Goal: Browse casually: Explore the website without a specific task or goal

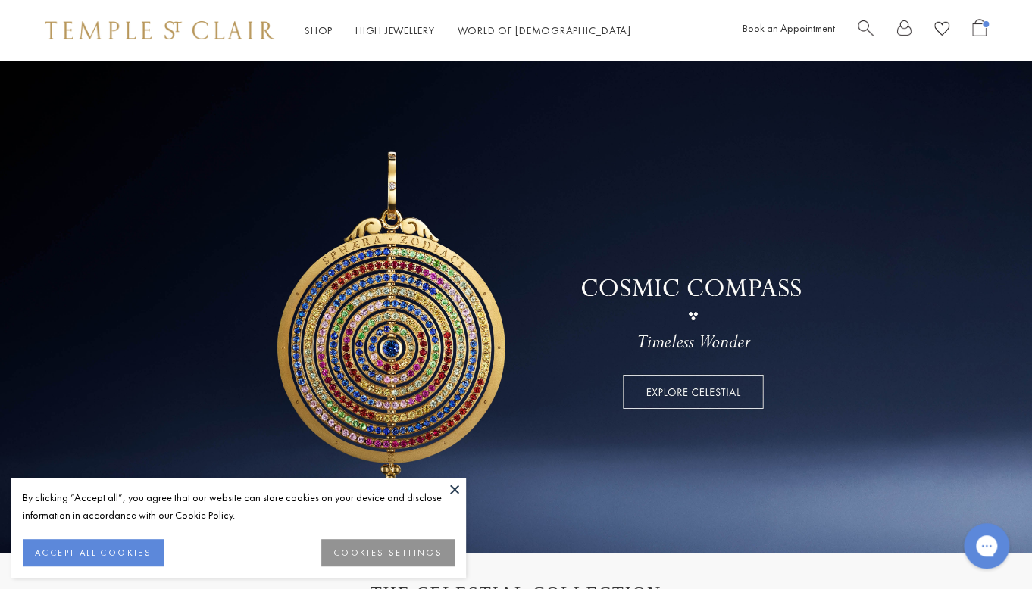
scroll to position [409, 0]
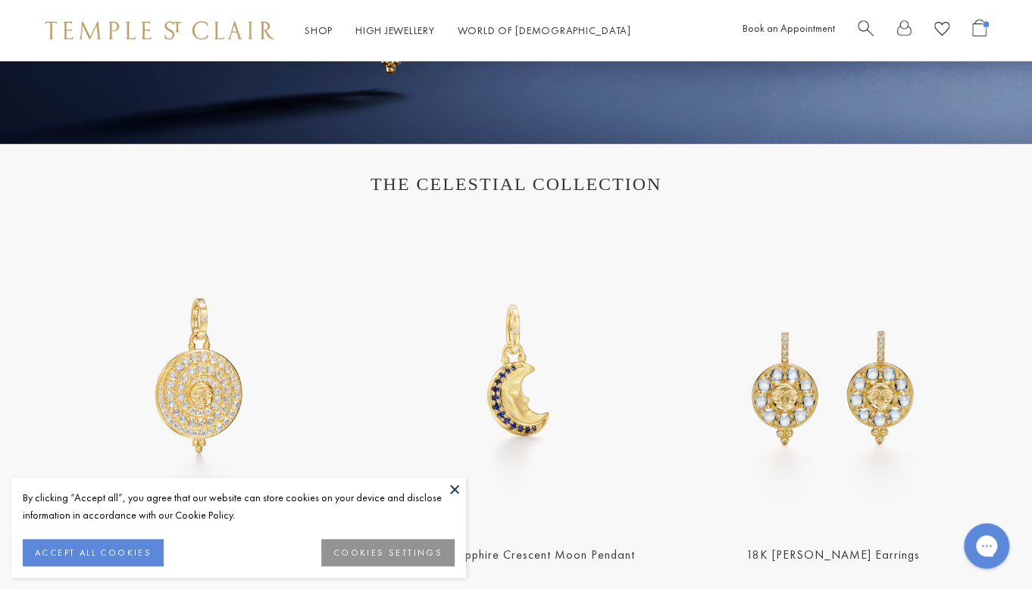
click at [451, 491] on button at bounding box center [454, 489] width 23 height 23
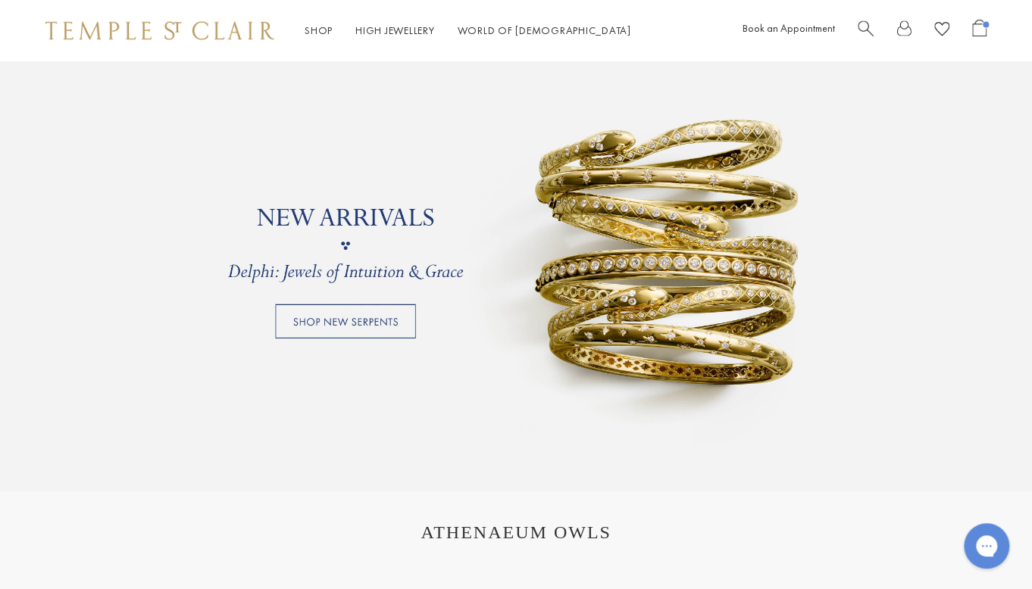
scroll to position [1142, 0]
click at [357, 317] on link at bounding box center [516, 245] width 1032 height 492
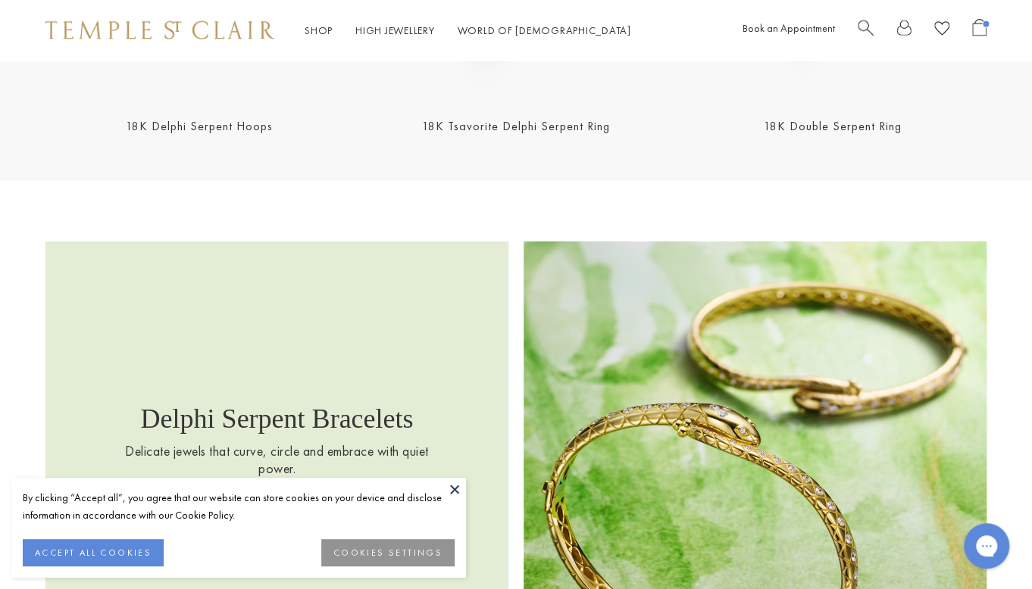
scroll to position [2088, 0]
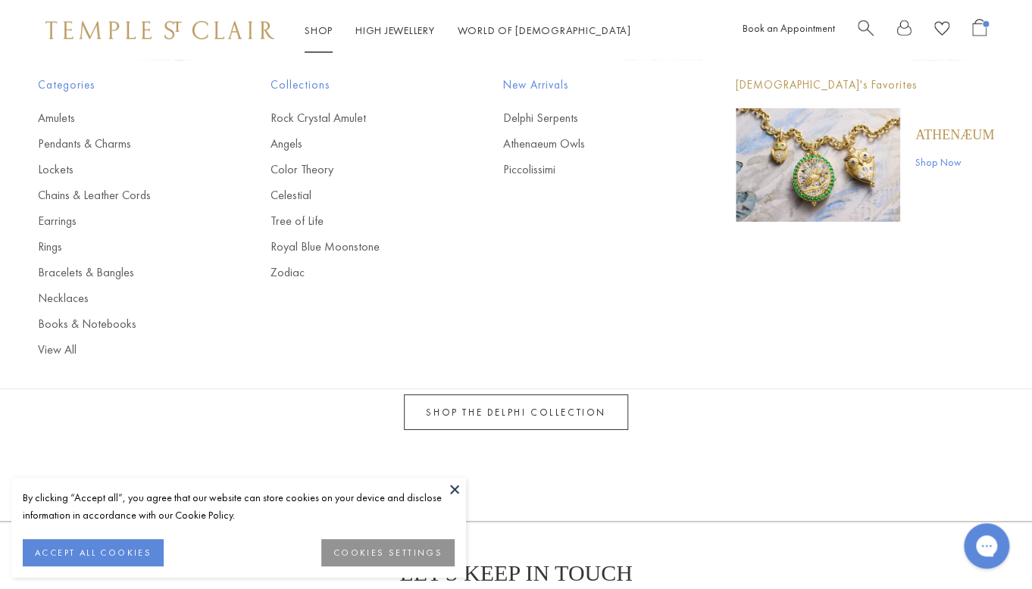
click at [79, 89] on span "Categories" at bounding box center [124, 85] width 172 height 19
click at [771, 84] on p "[DEMOGRAPHIC_DATA]'s Favorites" at bounding box center [865, 85] width 258 height 19
click at [633, 198] on div "Categories Amulets Pendants & Charms Lockets Chains & Leather Cords Earrings Ri…" at bounding box center [516, 217] width 1032 height 313
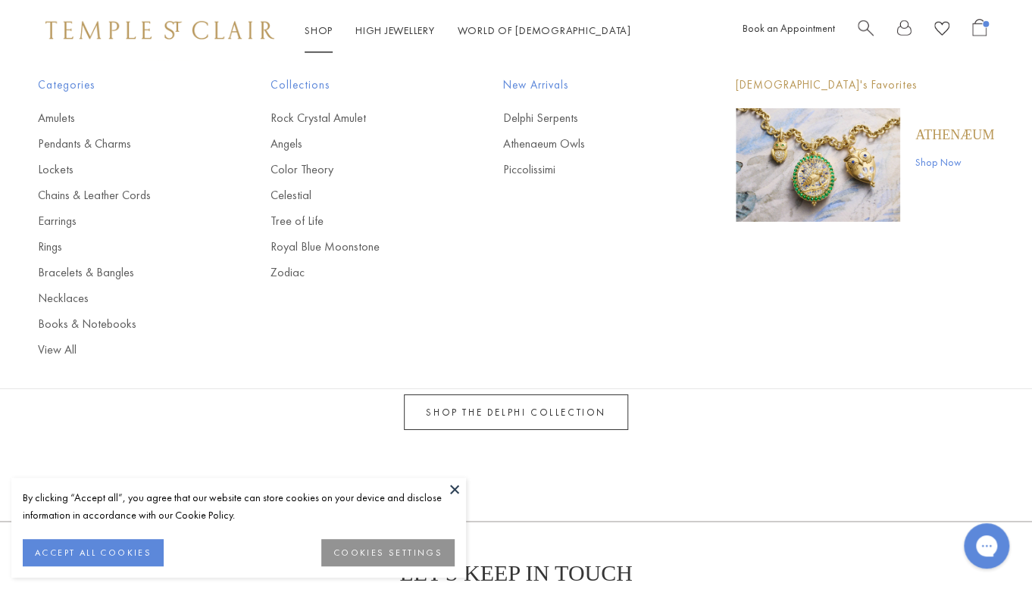
click at [549, 83] on span "New Arrivals" at bounding box center [589, 85] width 172 height 19
click at [829, 164] on img "Main navigation" at bounding box center [818, 165] width 164 height 114
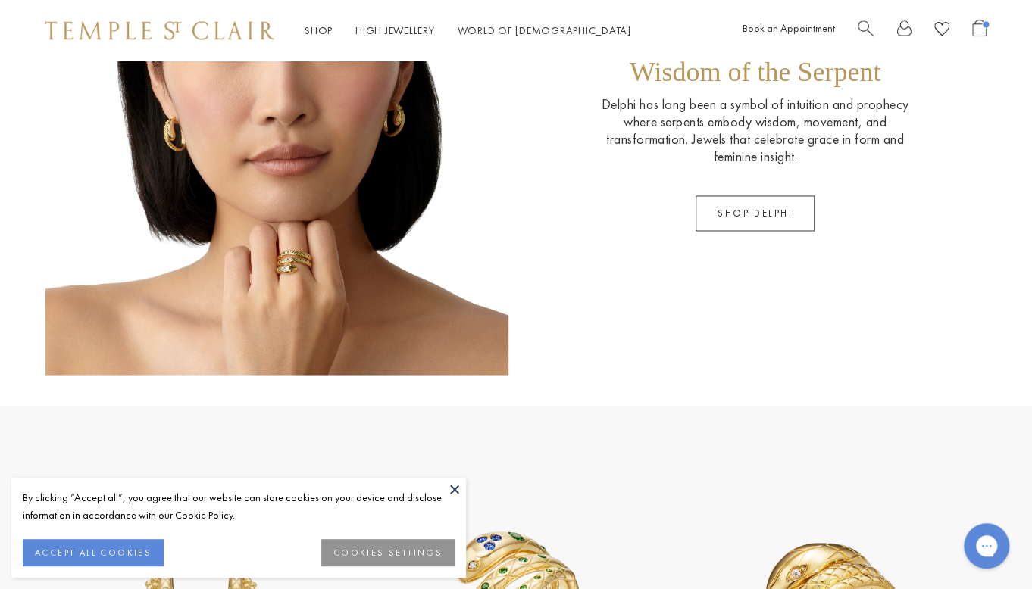
scroll to position [1035, 0]
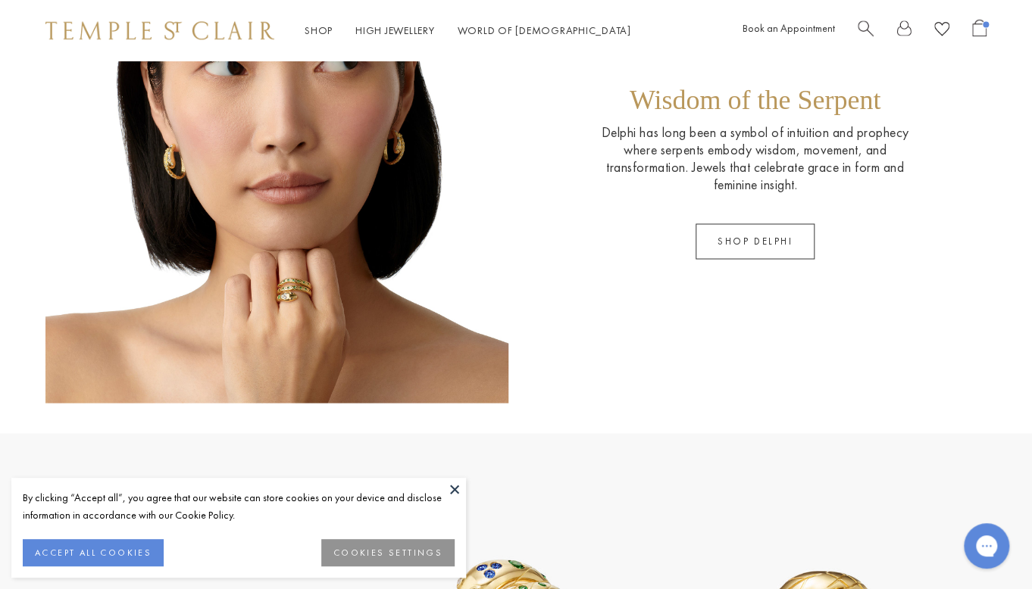
click at [235, 29] on img at bounding box center [159, 30] width 229 height 18
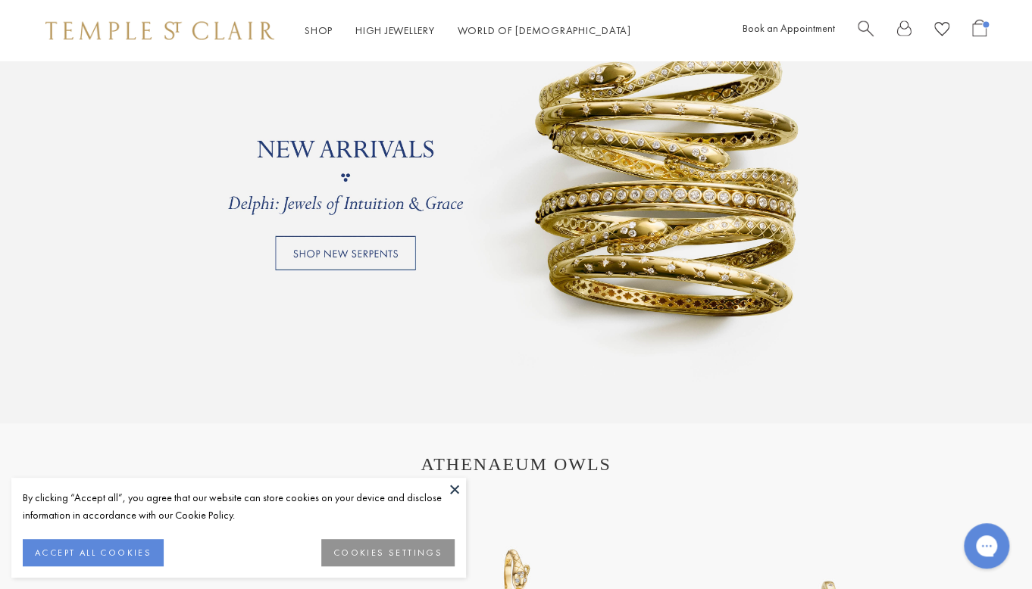
scroll to position [1216, 0]
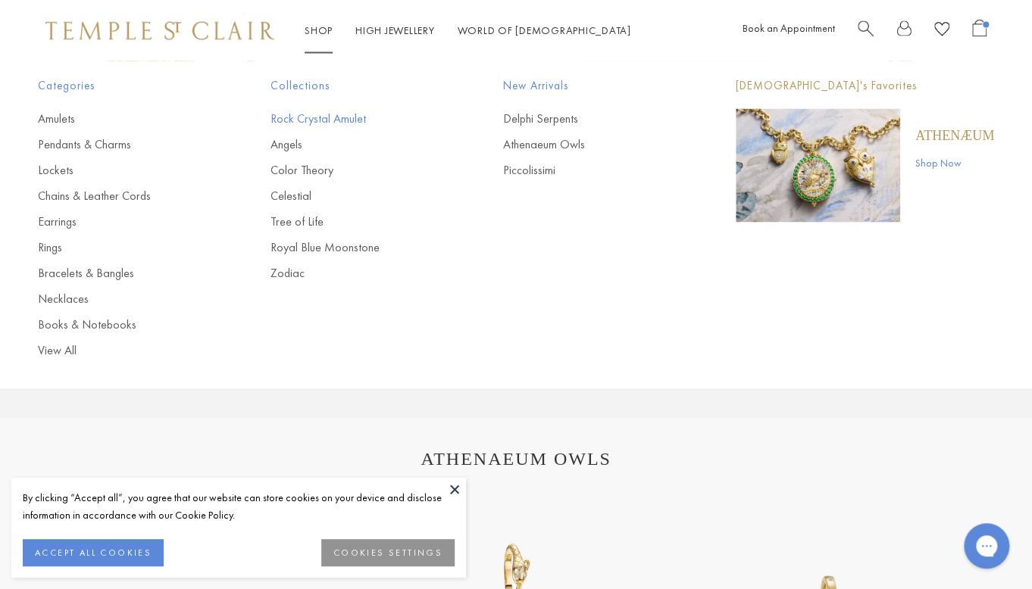
click at [292, 114] on link "Rock Crystal Amulet" at bounding box center [356, 118] width 172 height 17
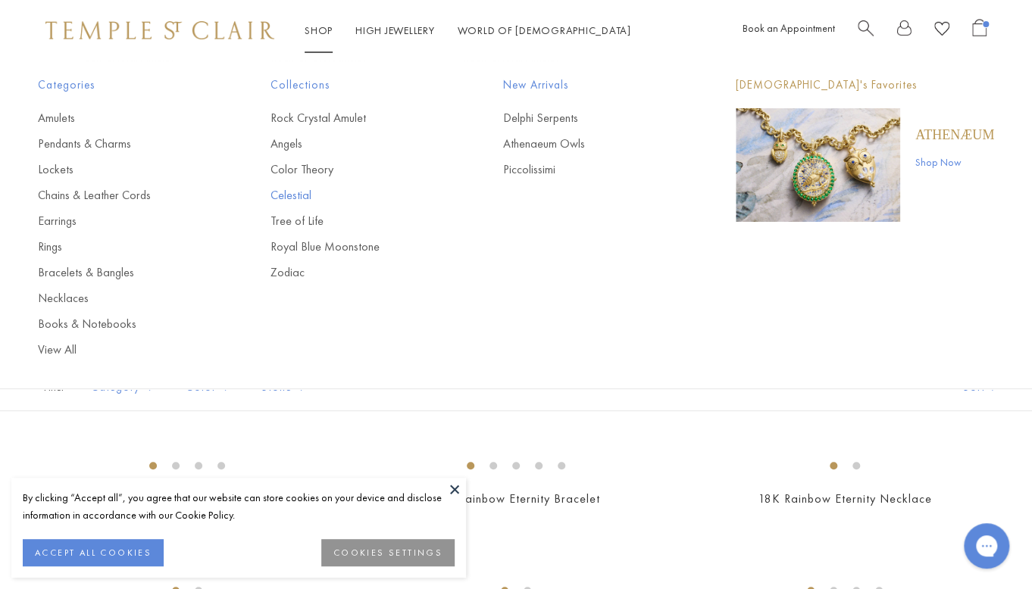
click at [294, 187] on link "Celestial" at bounding box center [356, 195] width 172 height 17
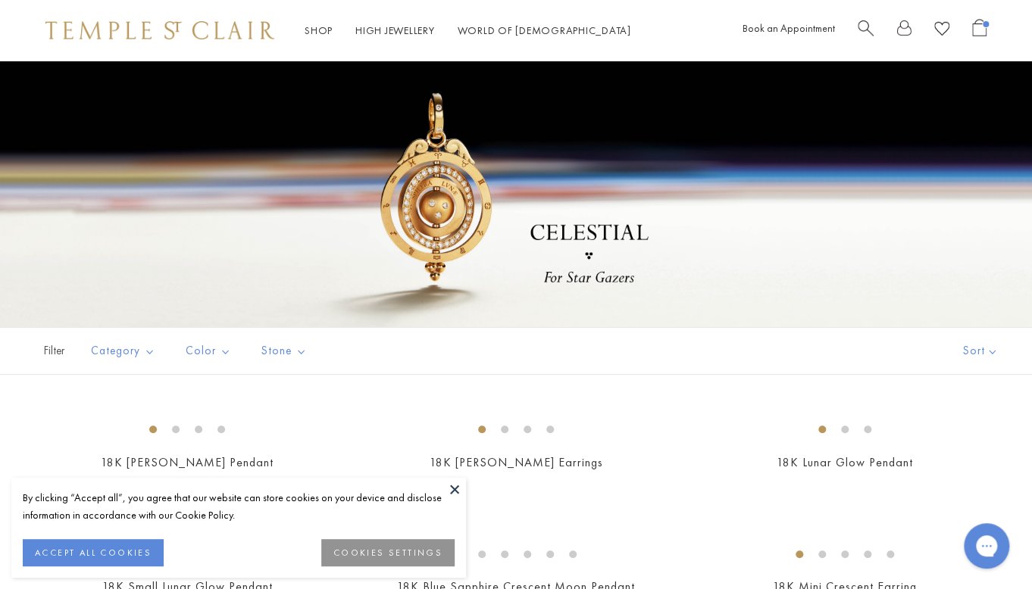
scroll to position [46, 0]
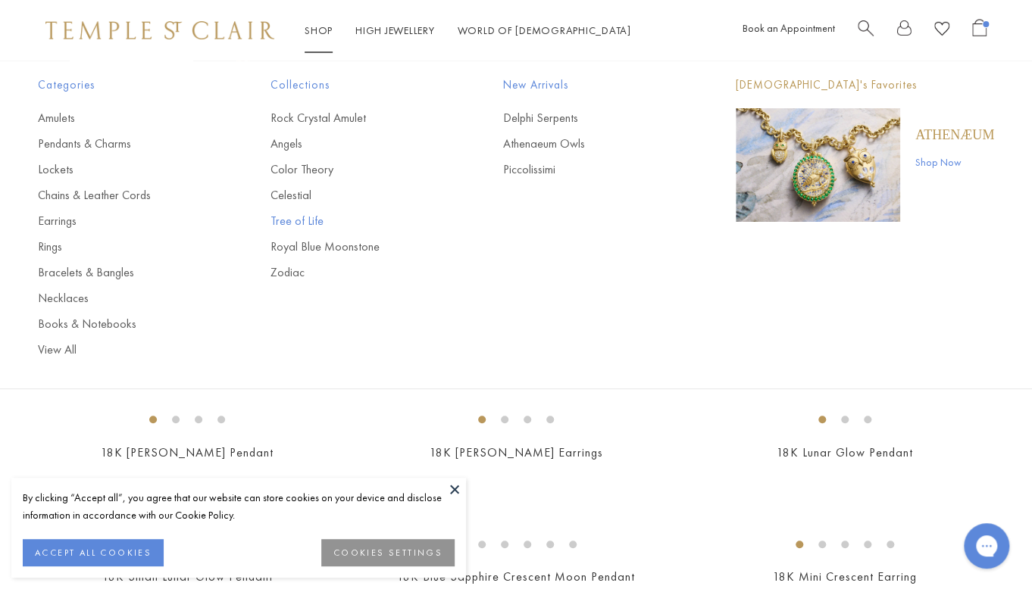
click at [294, 219] on link "Tree of Life" at bounding box center [356, 221] width 172 height 17
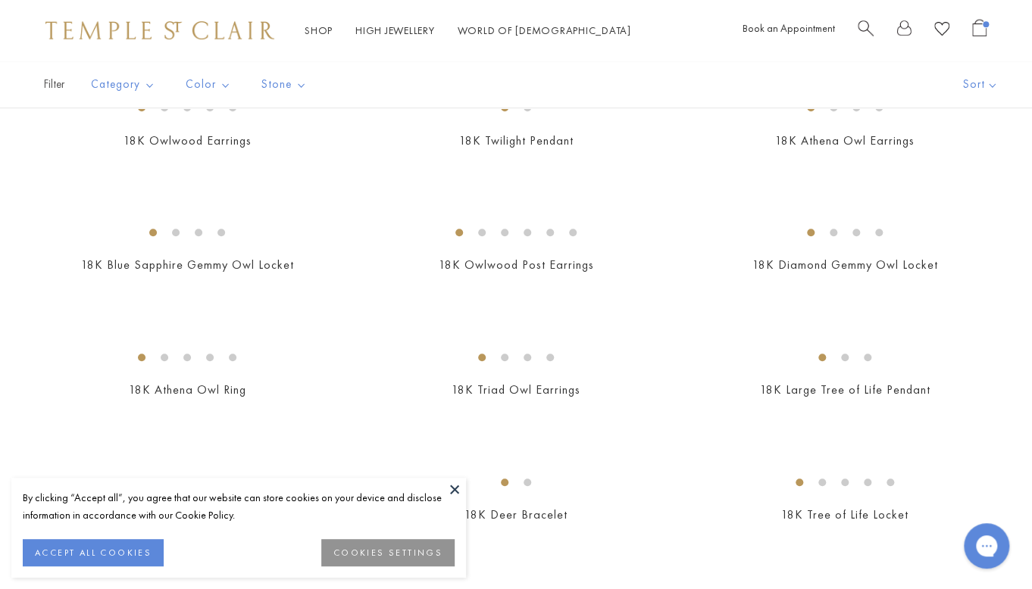
scroll to position [436, 0]
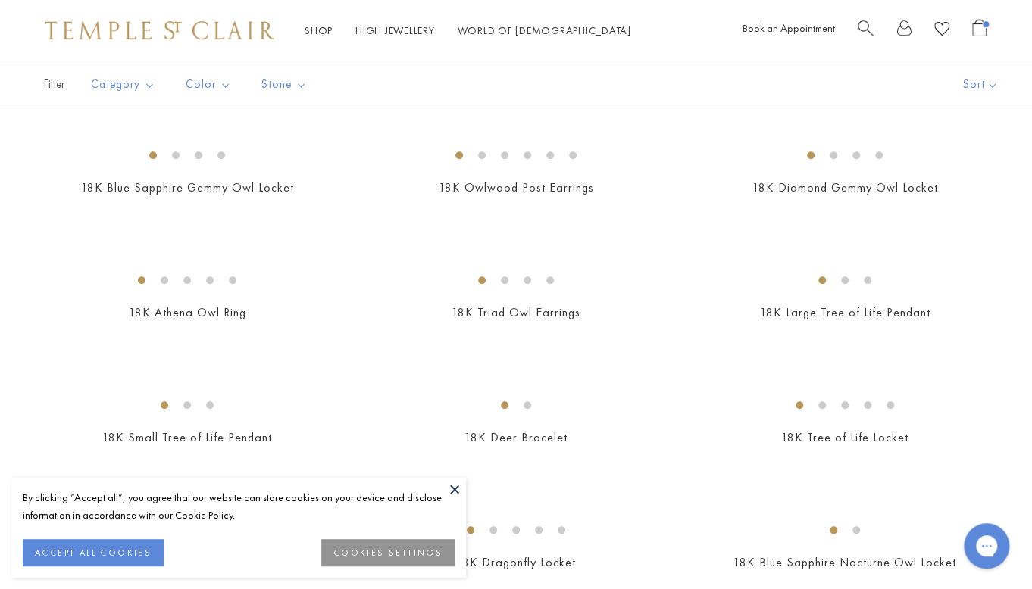
click at [0, 0] on img at bounding box center [0, 0] width 0 height 0
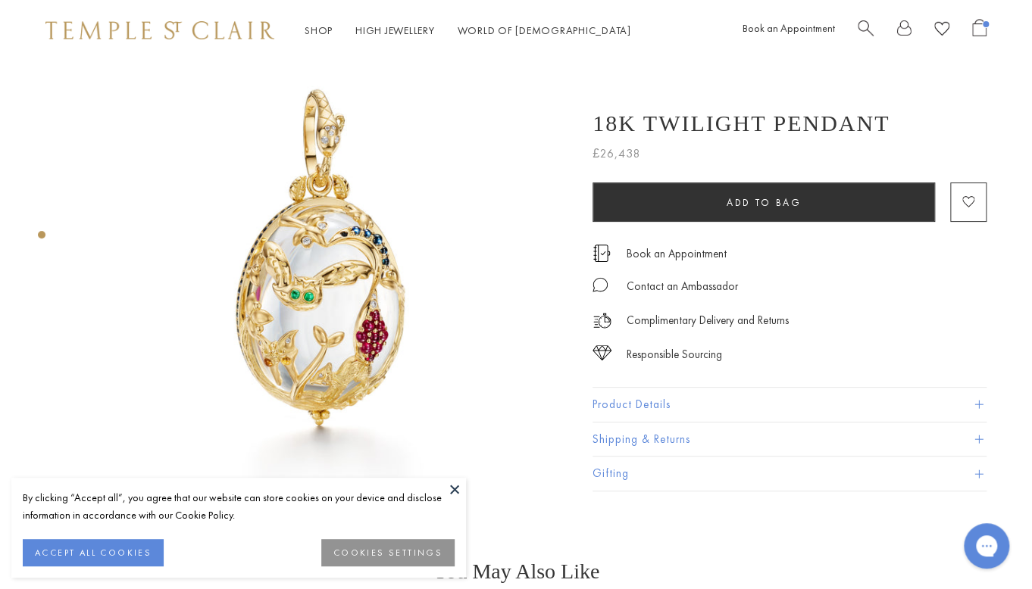
scroll to position [78, 0]
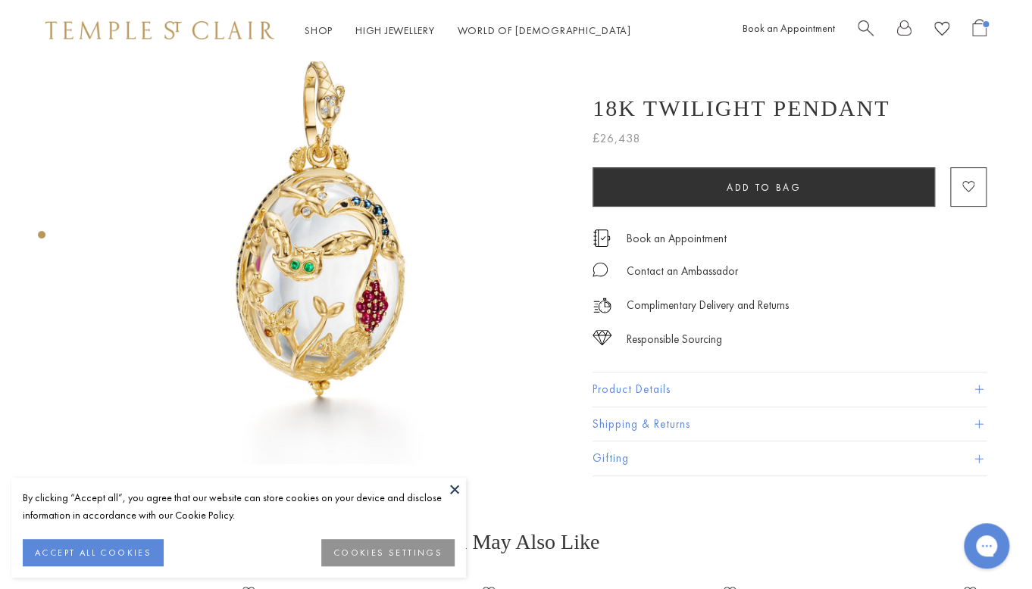
click at [361, 192] on img at bounding box center [323, 230] width 494 height 494
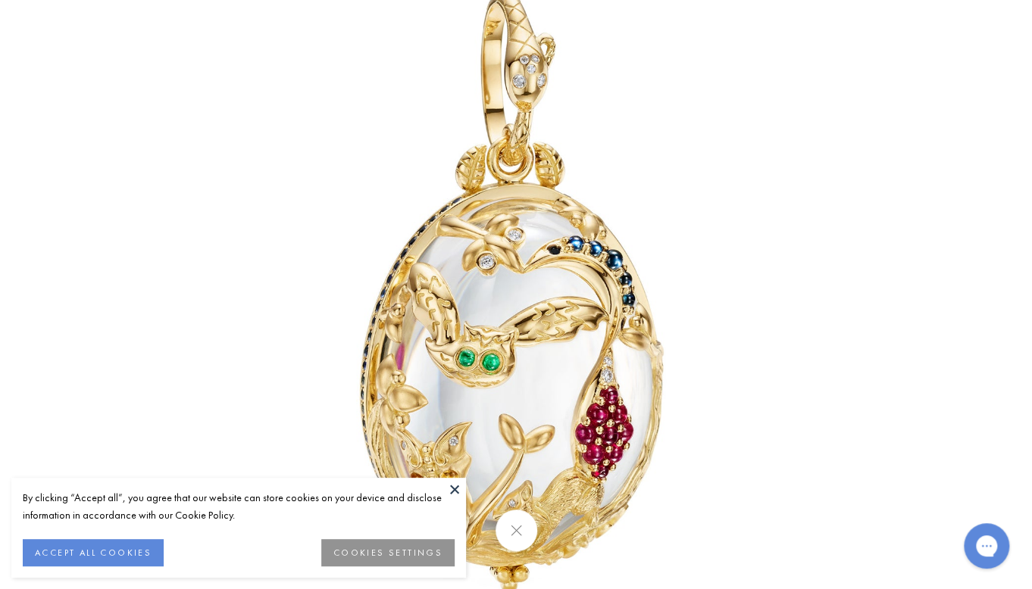
click at [461, 208] on img at bounding box center [516, 295] width 886 height 886
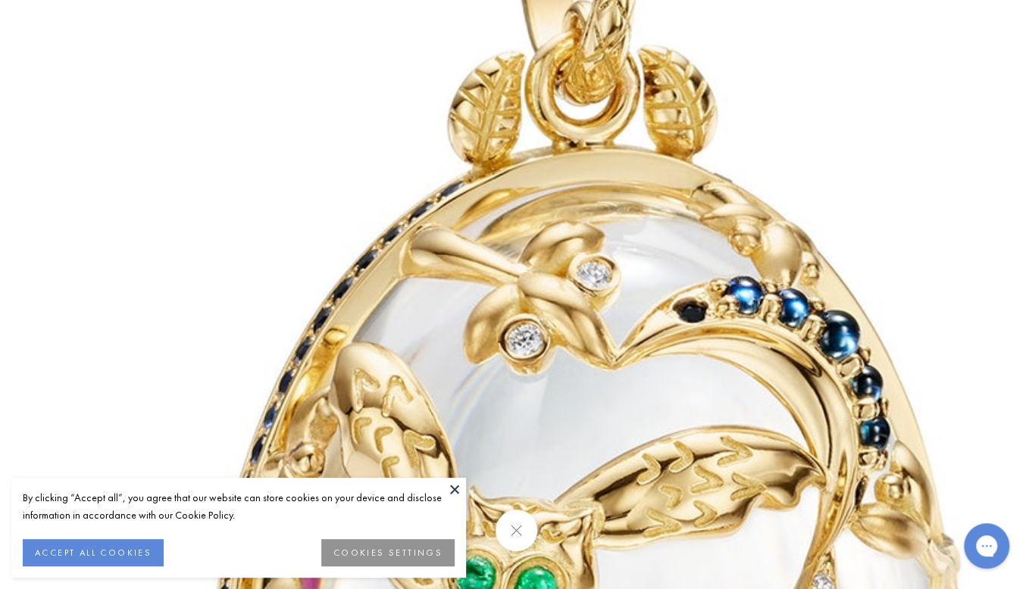
click at [461, 208] on img at bounding box center [597, 421] width 2182 height 2182
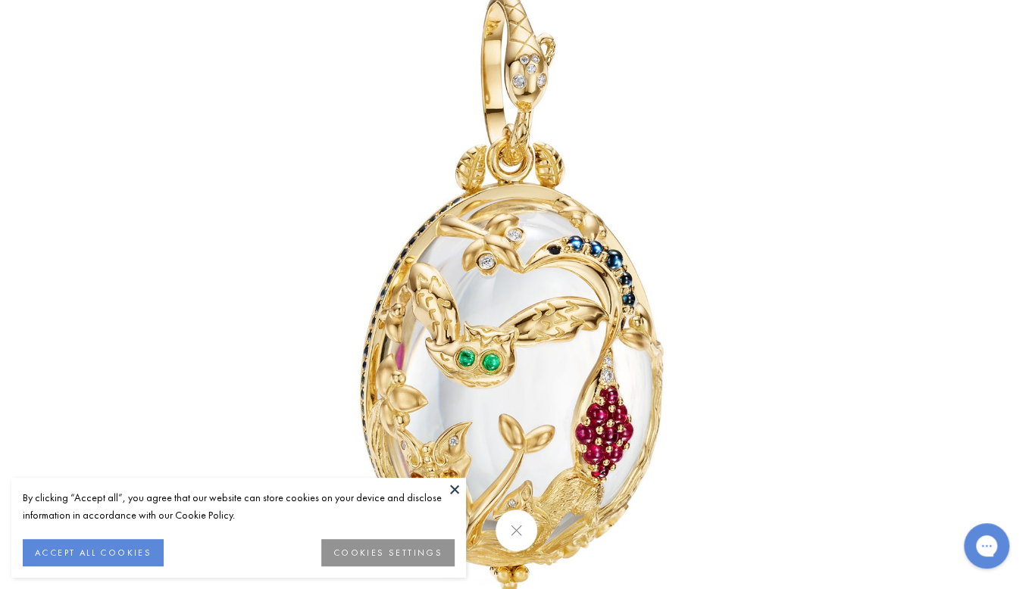
click at [514, 522] on button at bounding box center [516, 531] width 42 height 42
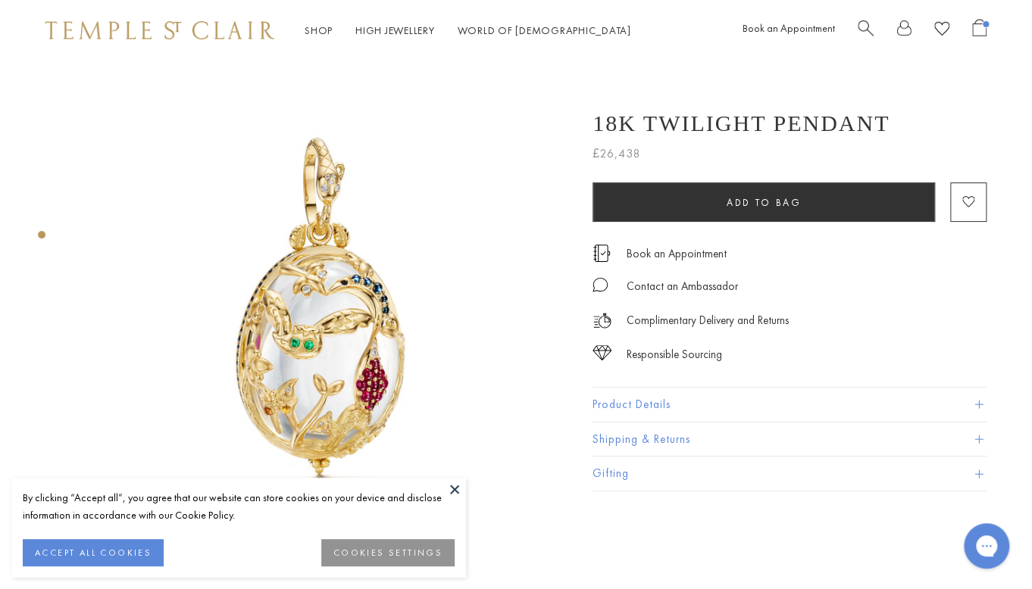
scroll to position [0, 0]
click at [224, 27] on img at bounding box center [159, 30] width 229 height 18
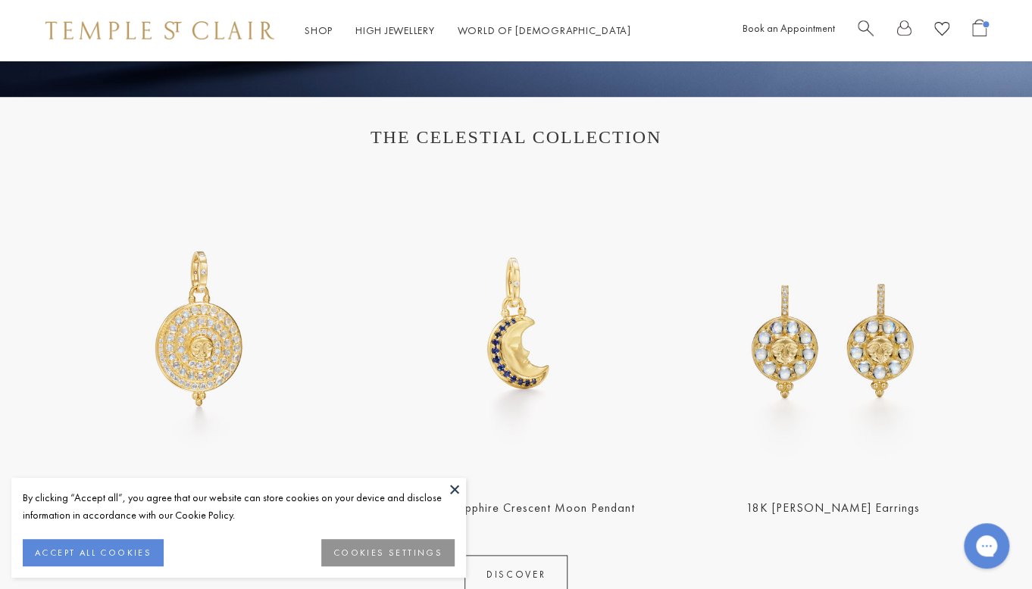
scroll to position [545, 0]
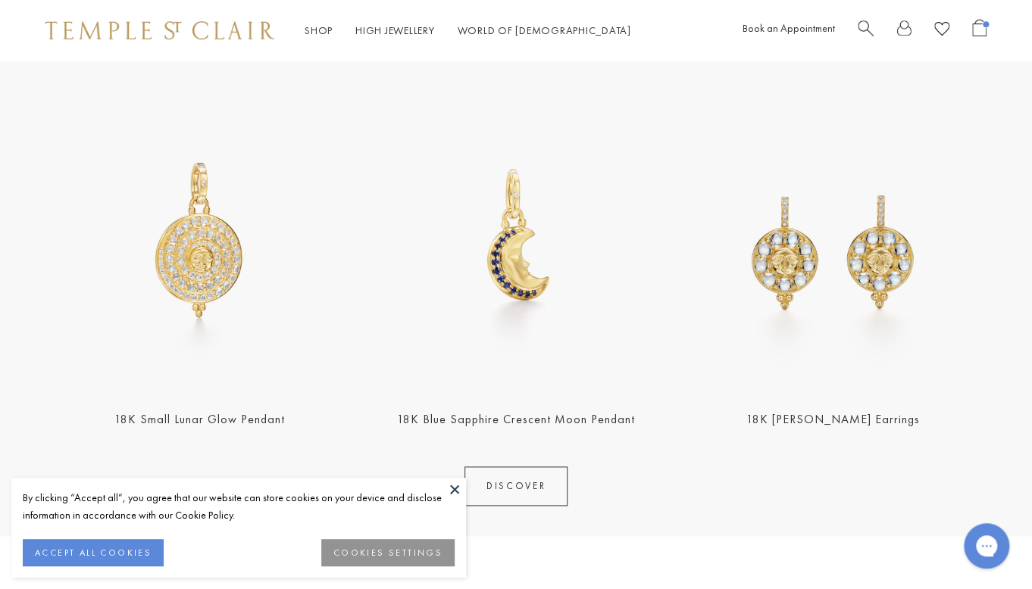
click at [527, 167] on img at bounding box center [516, 240] width 308 height 308
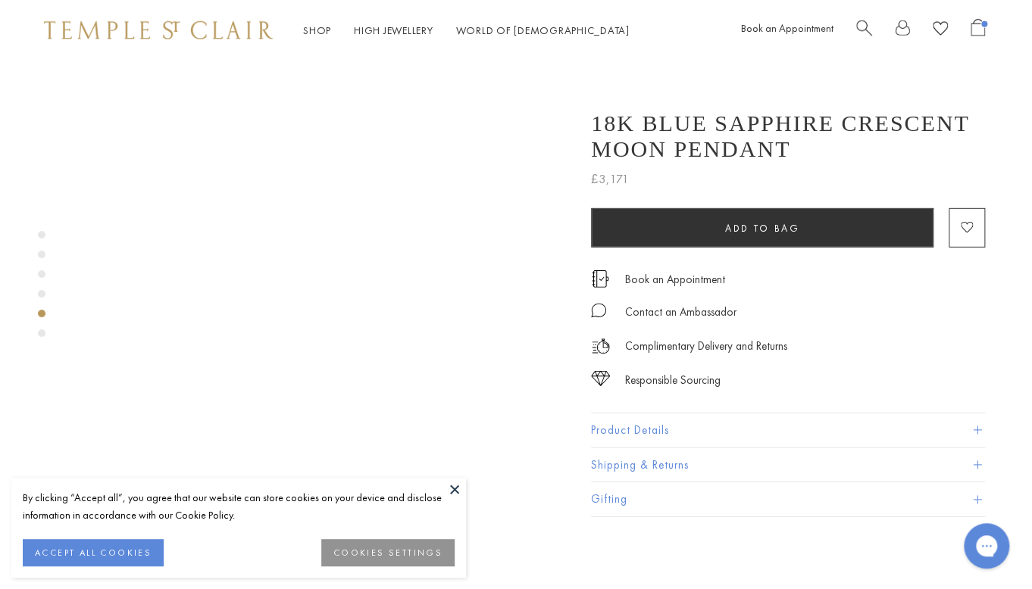
scroll to position [1927, 2]
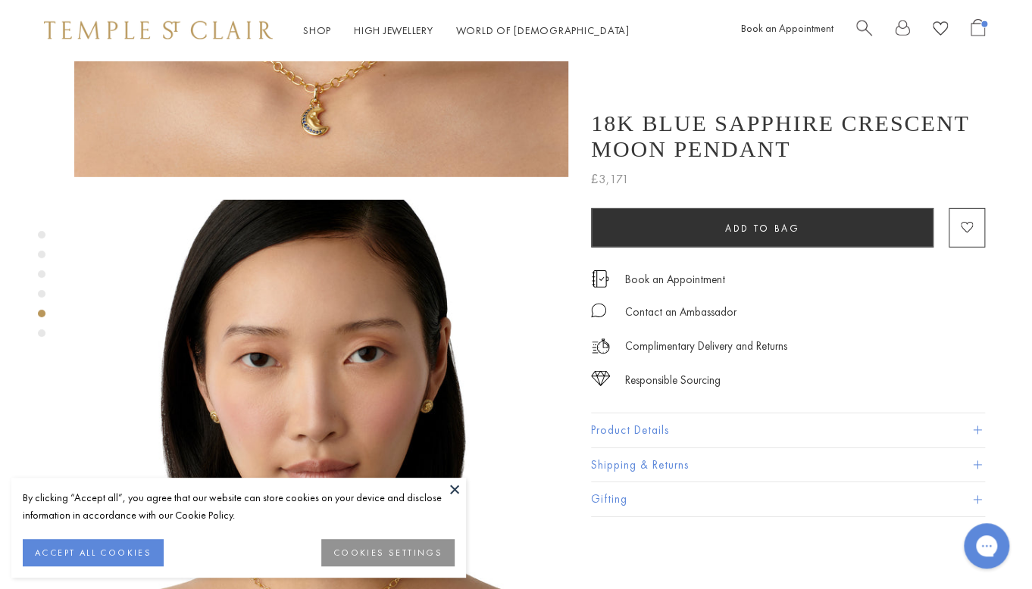
click at [461, 492] on button at bounding box center [454, 489] width 23 height 23
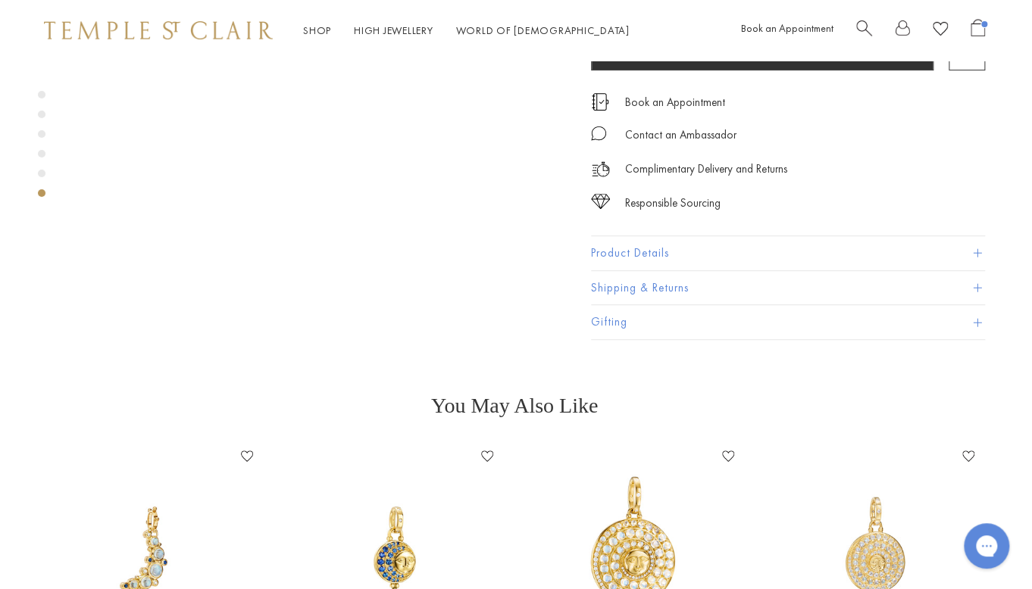
scroll to position [2972, 2]
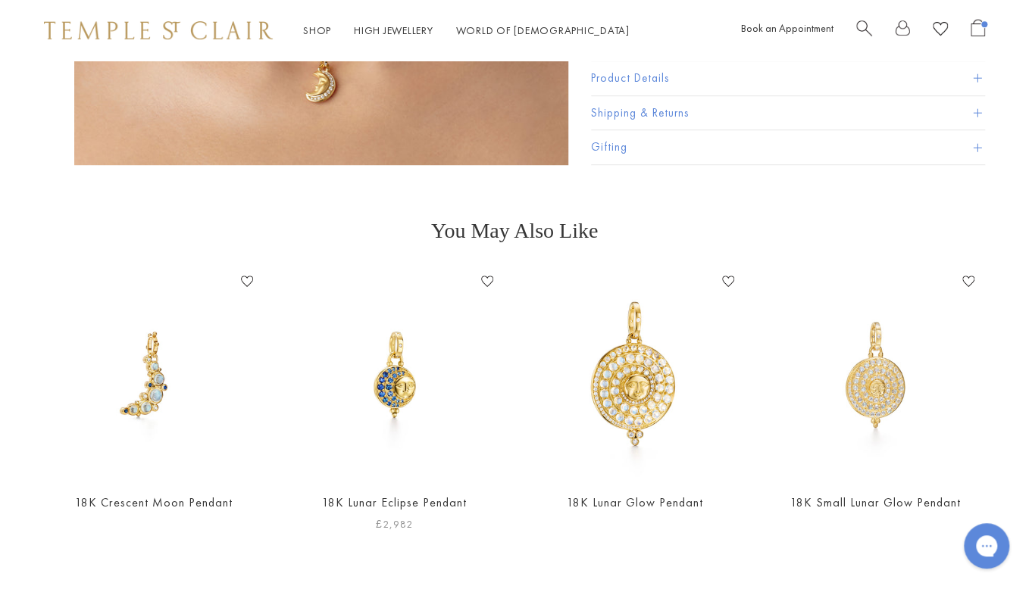
click at [406, 270] on img at bounding box center [394, 375] width 211 height 211
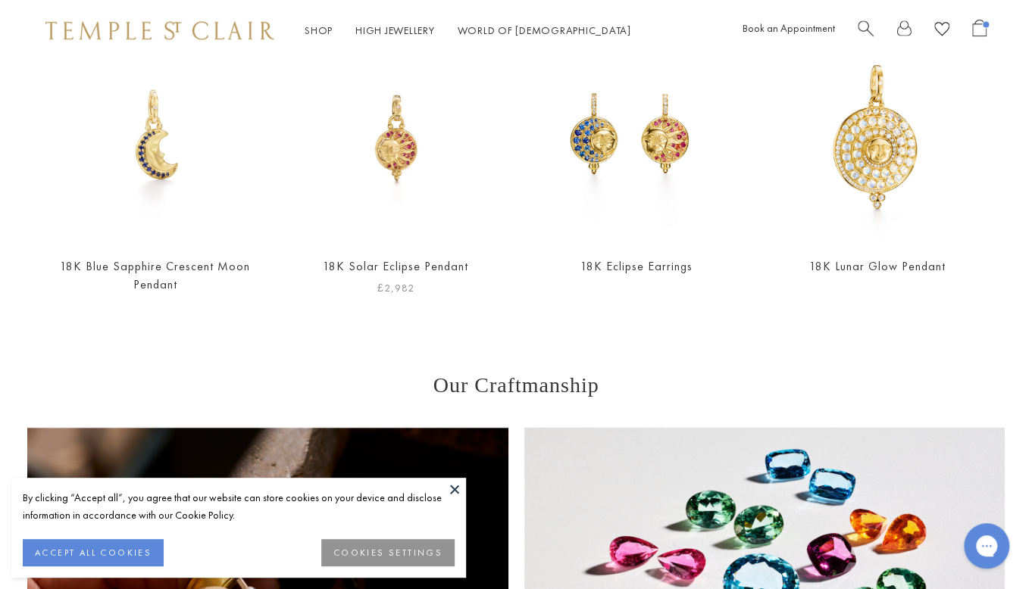
scroll to position [1224, 0]
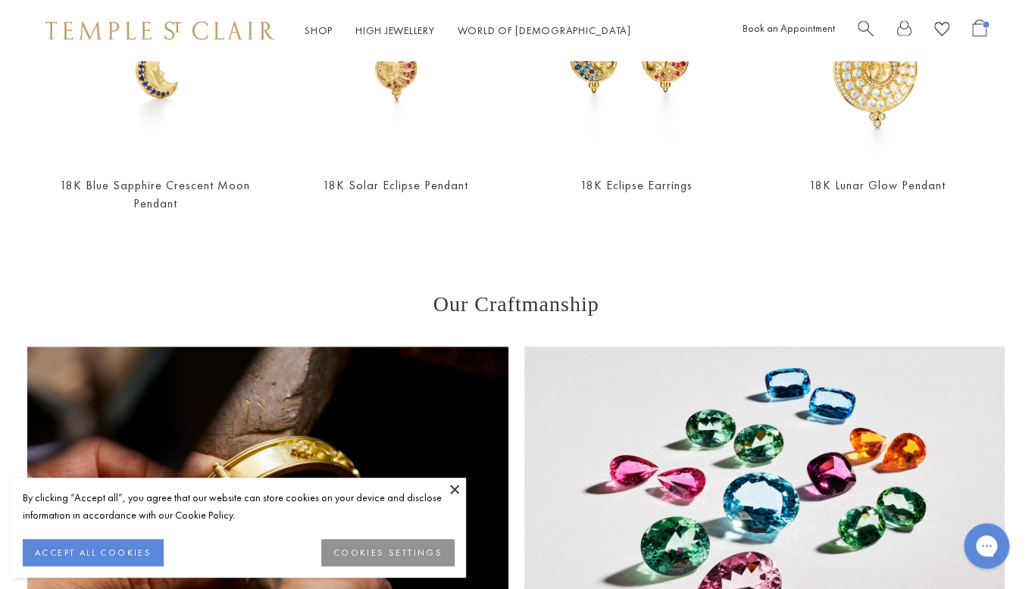
click at [136, 30] on img at bounding box center [159, 30] width 229 height 18
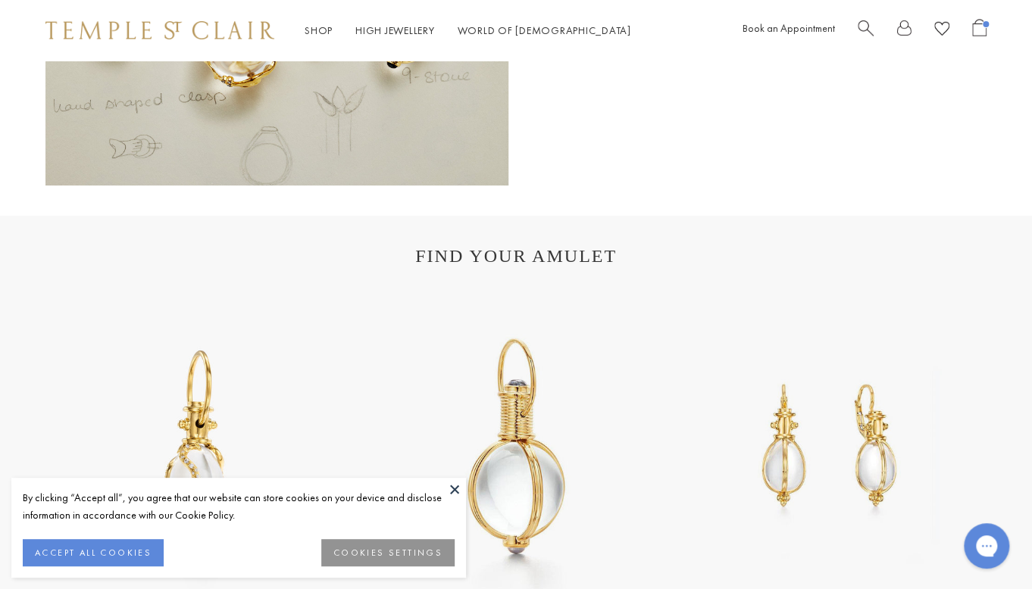
scroll to position [2491, 0]
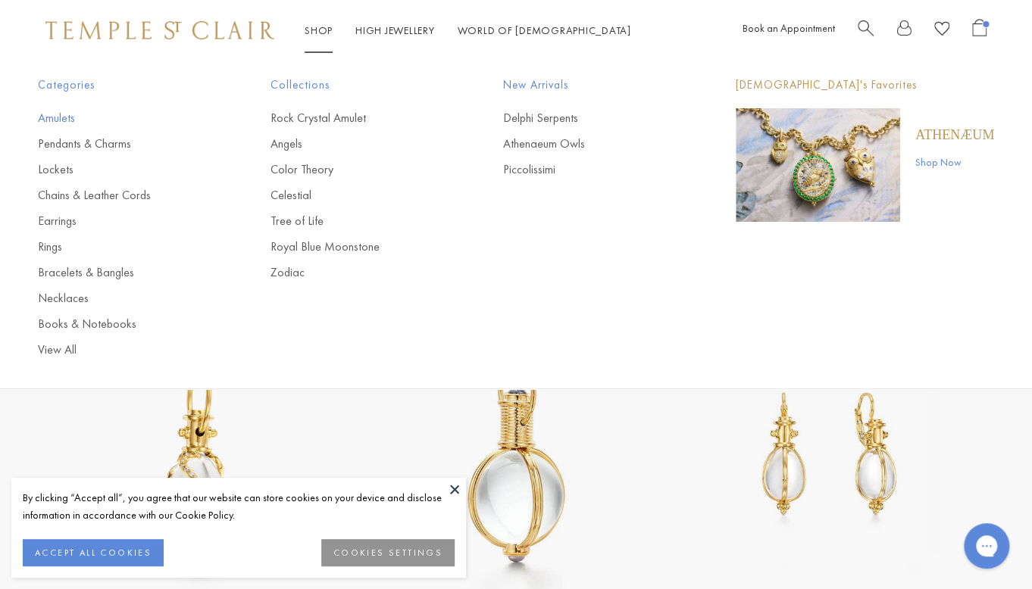
click at [39, 120] on link "Amulets" at bounding box center [124, 118] width 172 height 17
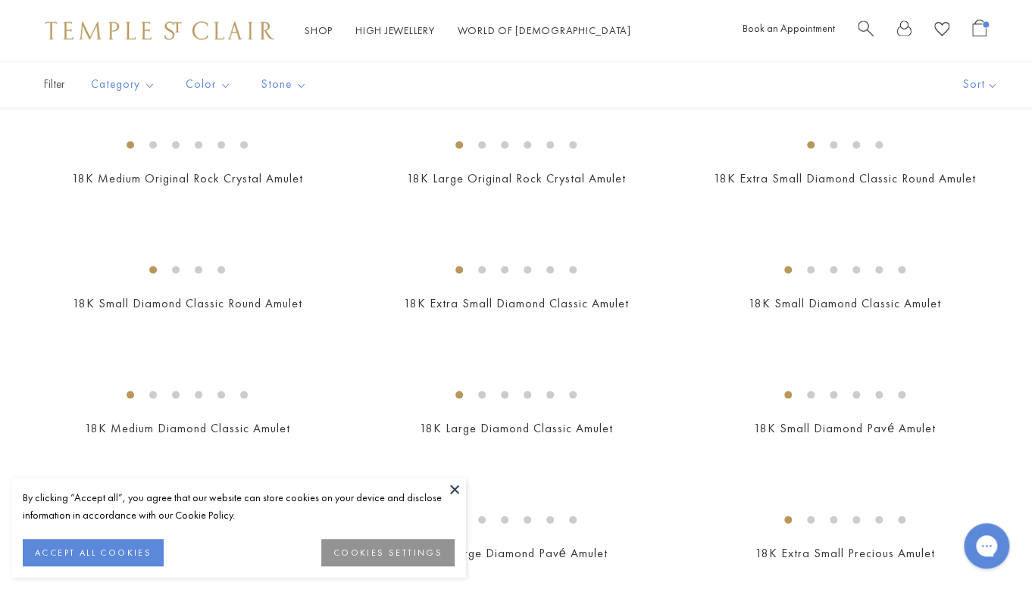
scroll to position [1255, 0]
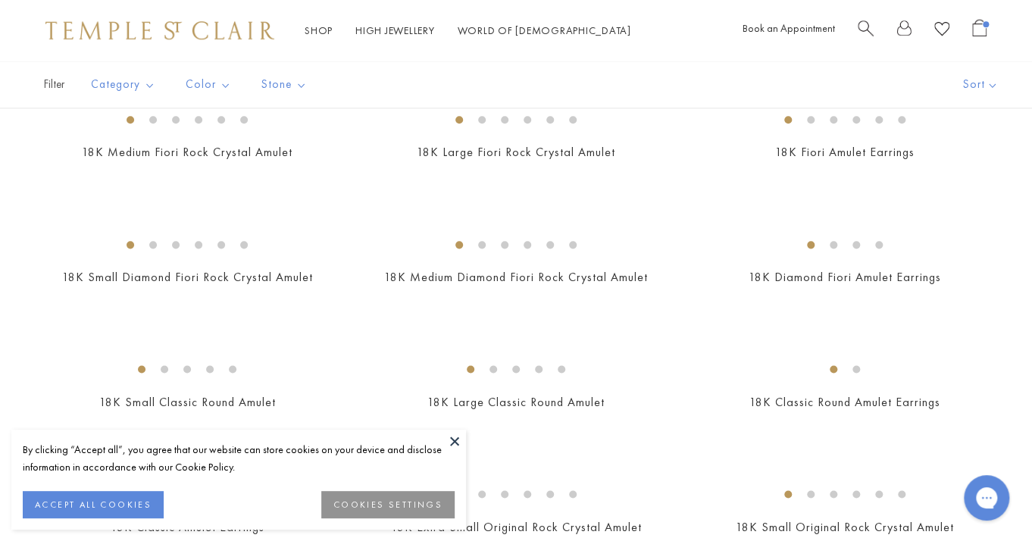
scroll to position [722, 0]
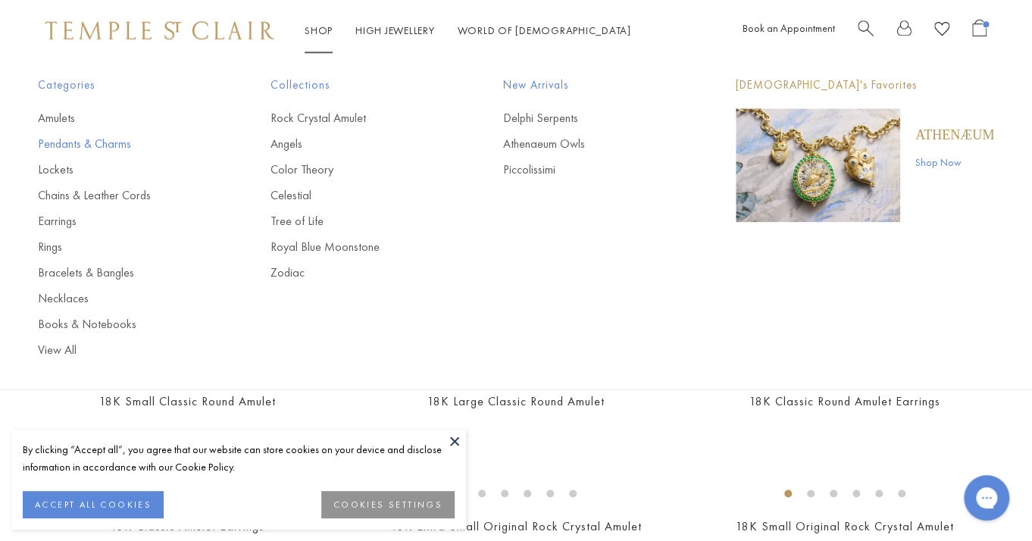
click at [66, 143] on link "Pendants & Charms" at bounding box center [124, 144] width 172 height 17
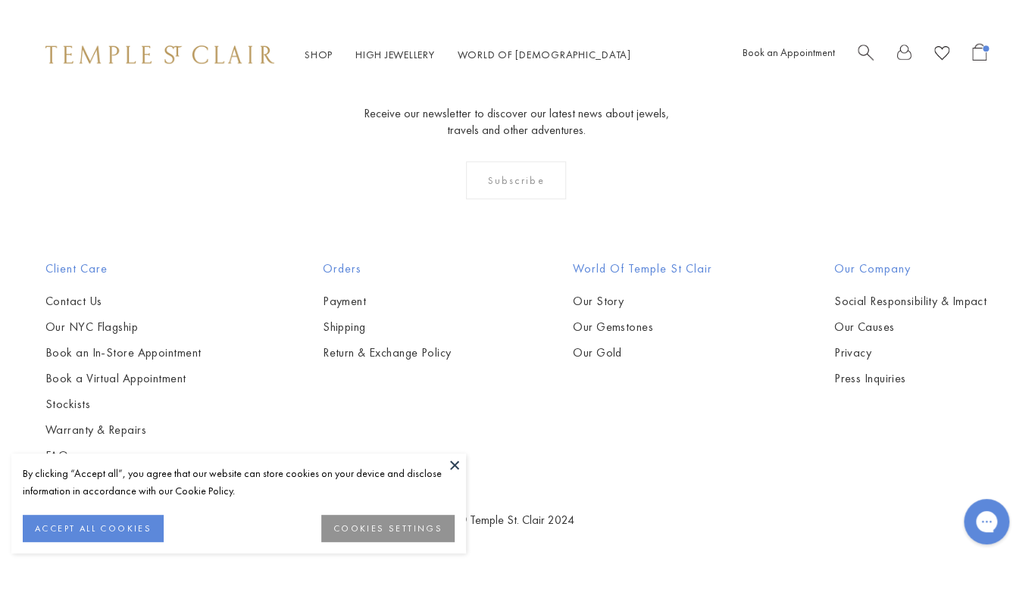
scroll to position [8412, 0]
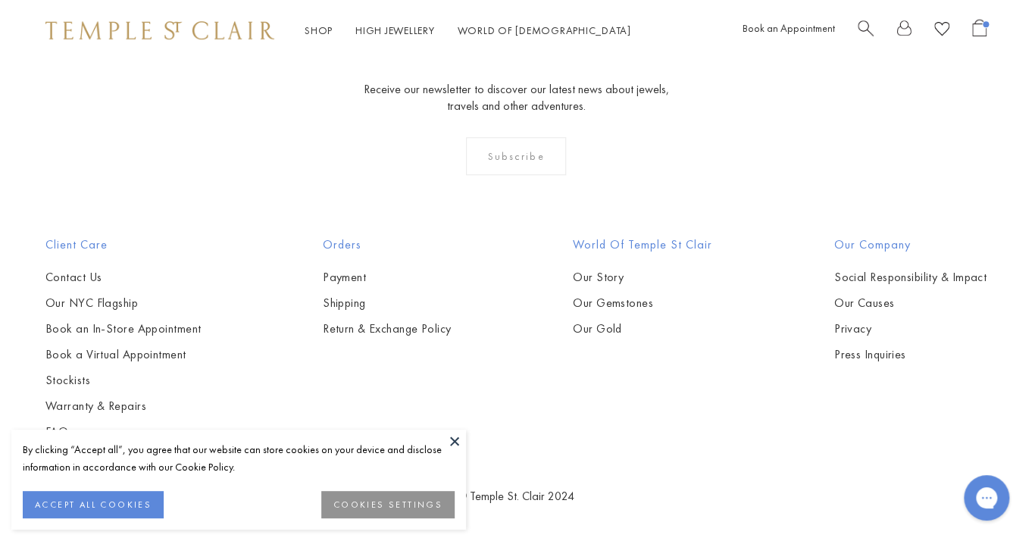
click at [870, 27] on span "Search" at bounding box center [865, 27] width 16 height 16
type input "****"
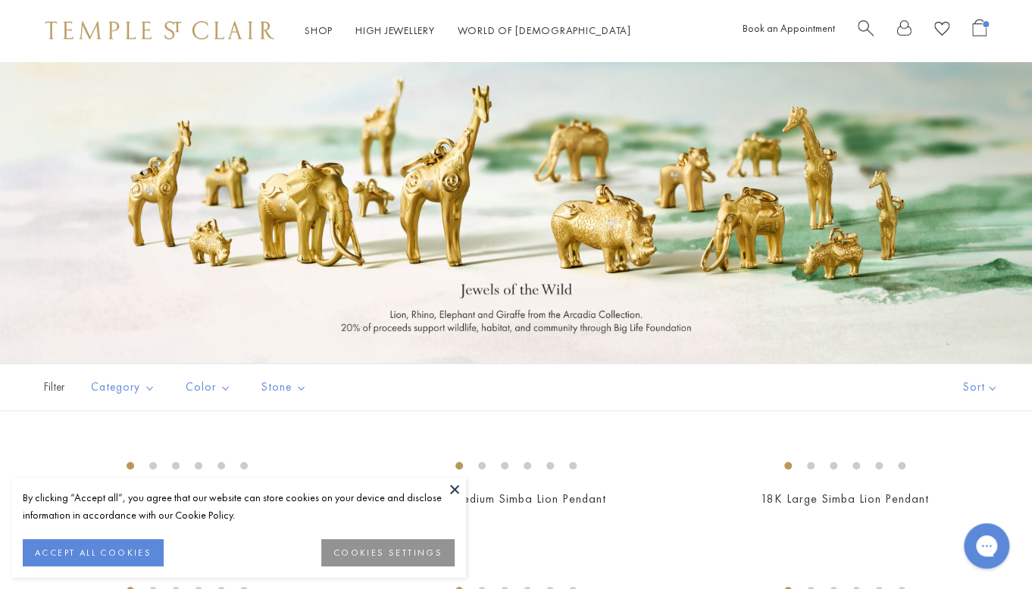
scroll to position [288, 0]
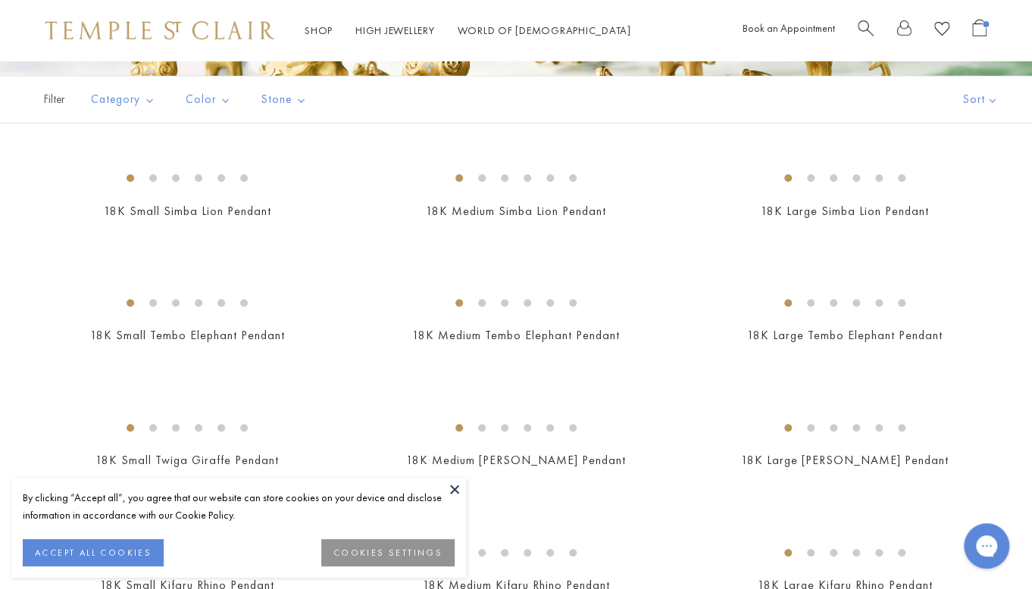
click at [561, 105] on div "Filter Sort Category Pendants Color Gold Stone" at bounding box center [516, 100] width 1032 height 48
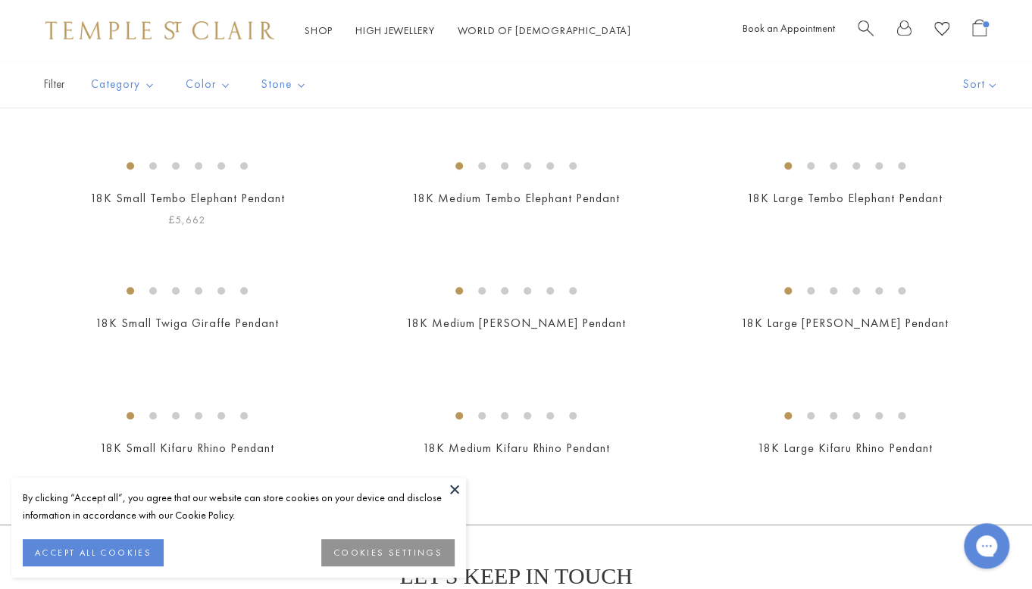
scroll to position [415, 0]
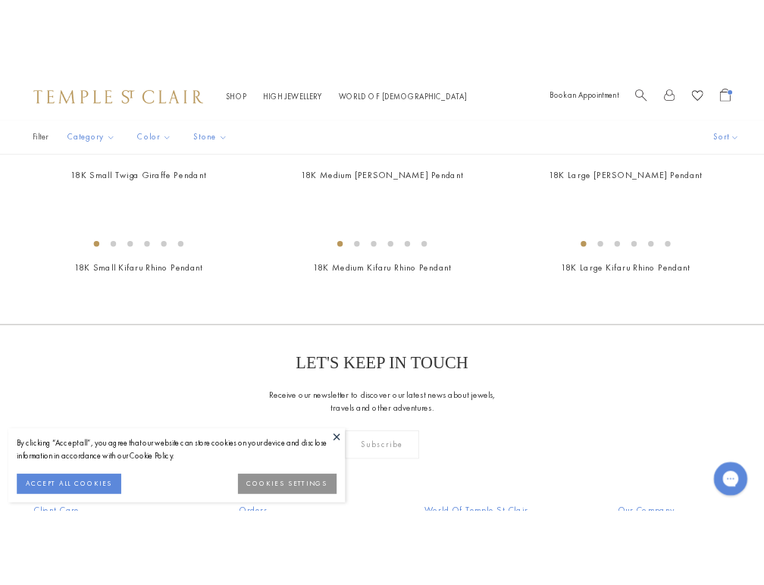
scroll to position [714, 0]
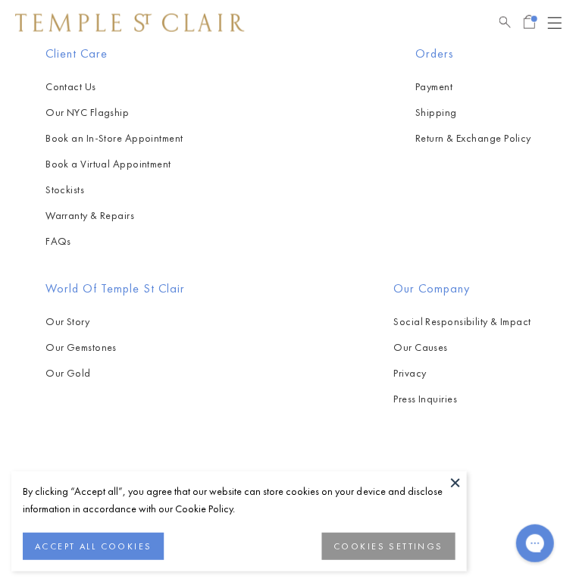
scroll to position [1436, 0]
click at [451, 478] on button at bounding box center [454, 481] width 23 height 23
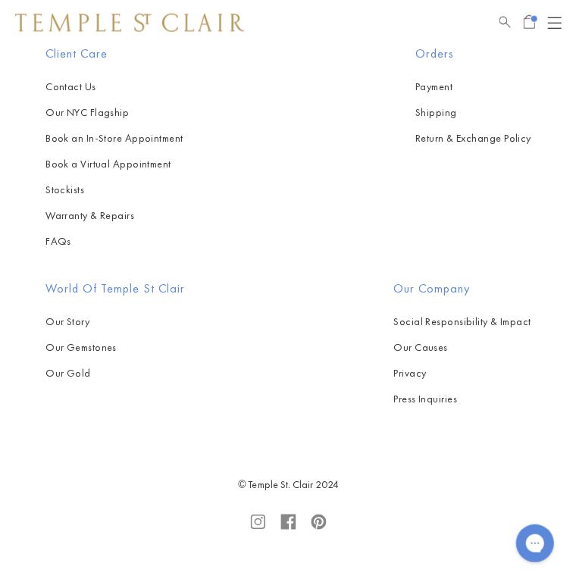
scroll to position [2043, 0]
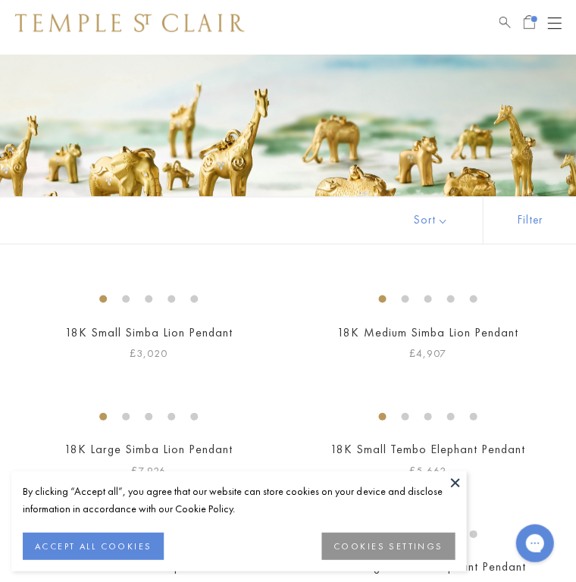
scroll to position [197, 0]
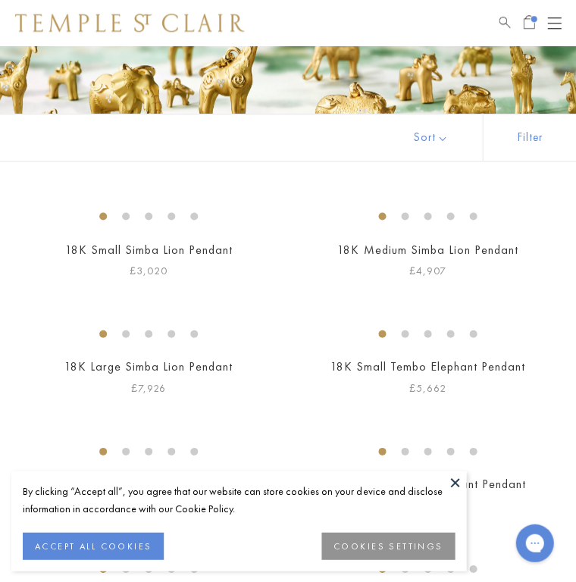
click at [0, 0] on img at bounding box center [0, 0] width 0 height 0
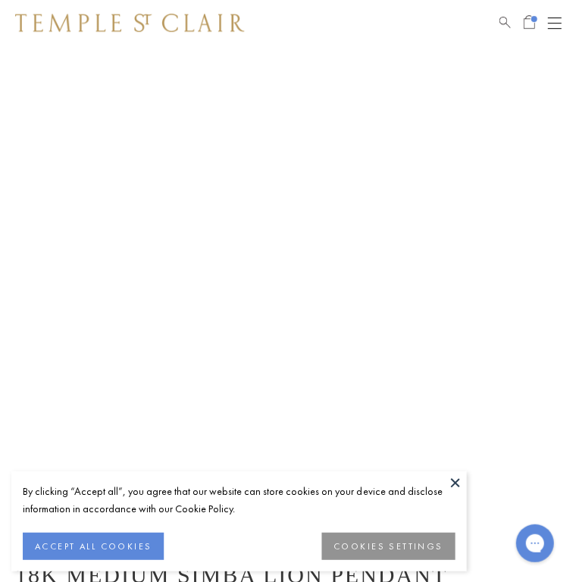
scroll to position [83, 0]
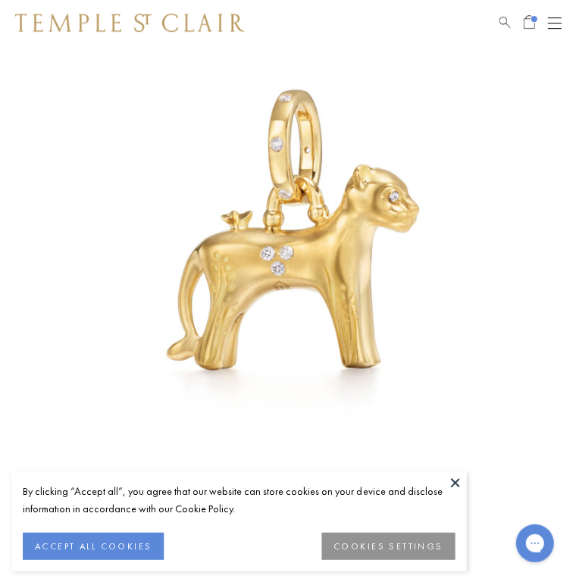
click at [104, 28] on img at bounding box center [129, 23] width 229 height 18
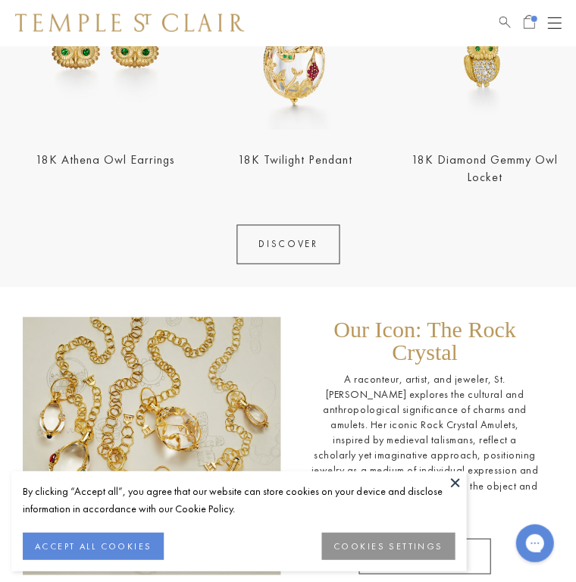
scroll to position [1150, 0]
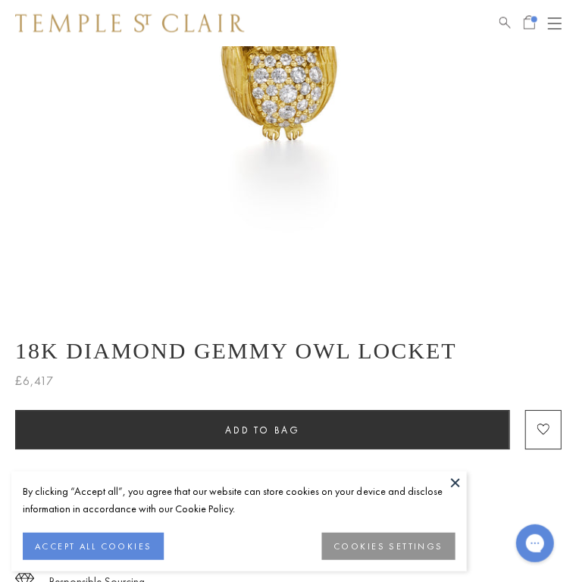
scroll to position [281, 0]
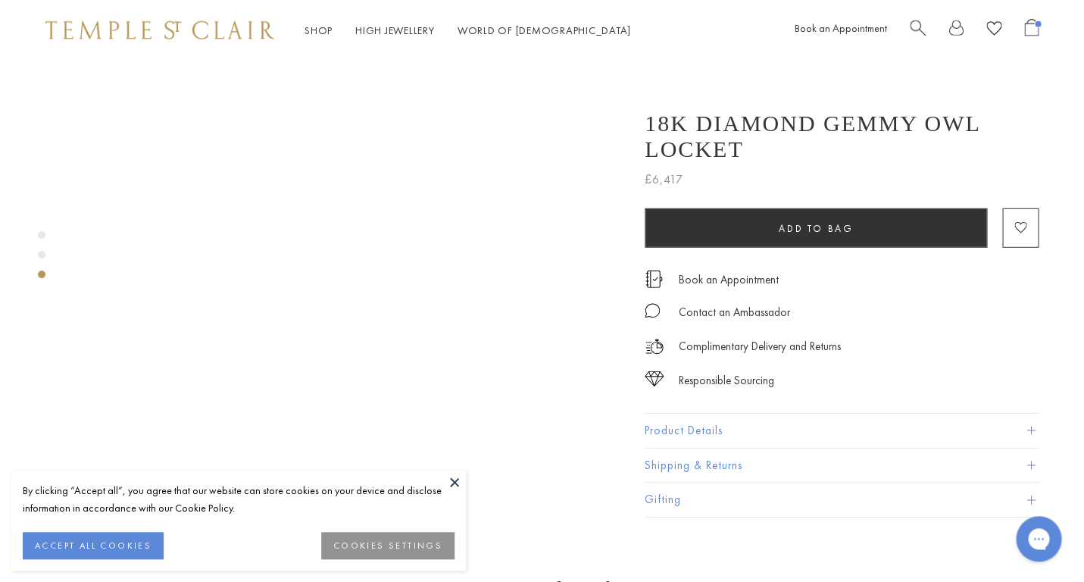
scroll to position [1269, 0]
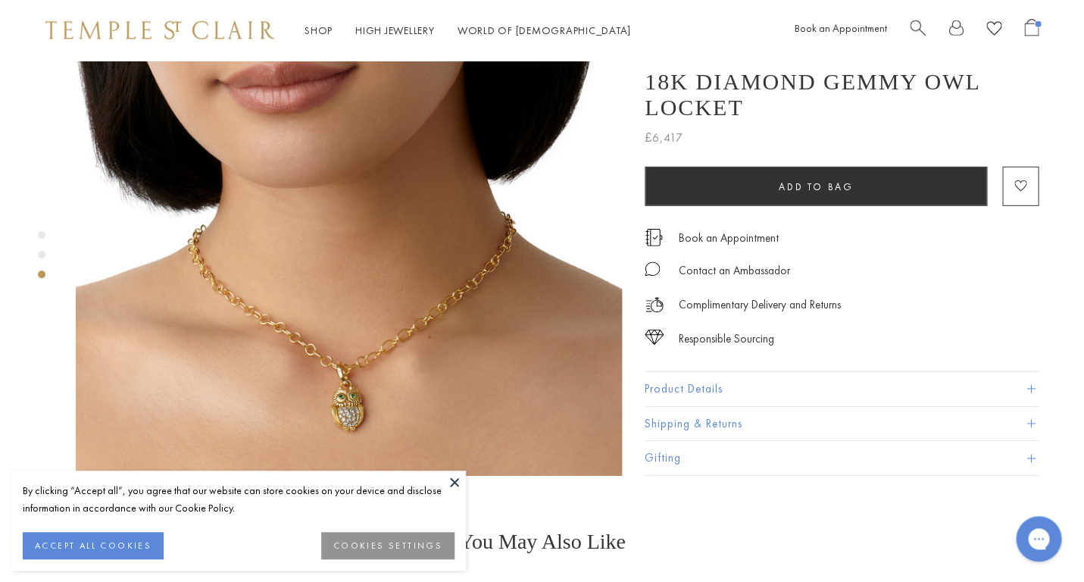
click at [210, 29] on img at bounding box center [159, 30] width 229 height 18
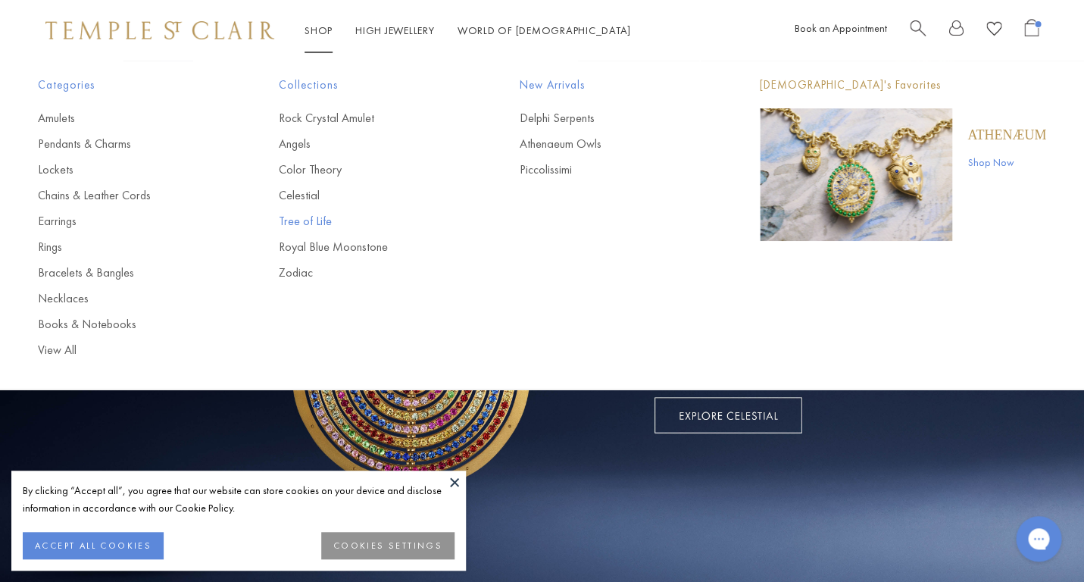
scroll to position [220, 0]
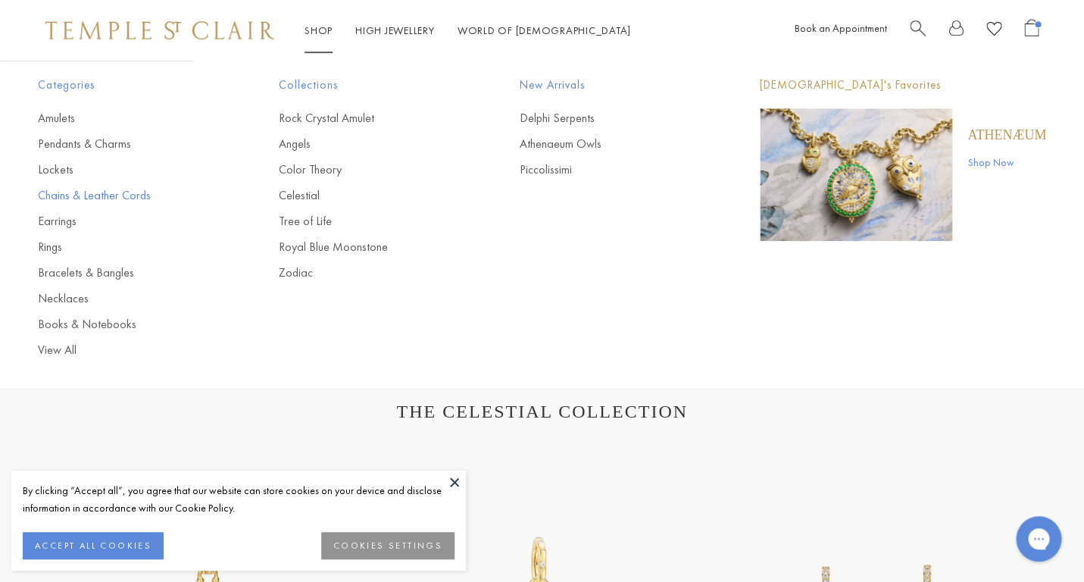
click at [86, 199] on link "Chains & Leather Cords" at bounding box center [128, 195] width 180 height 17
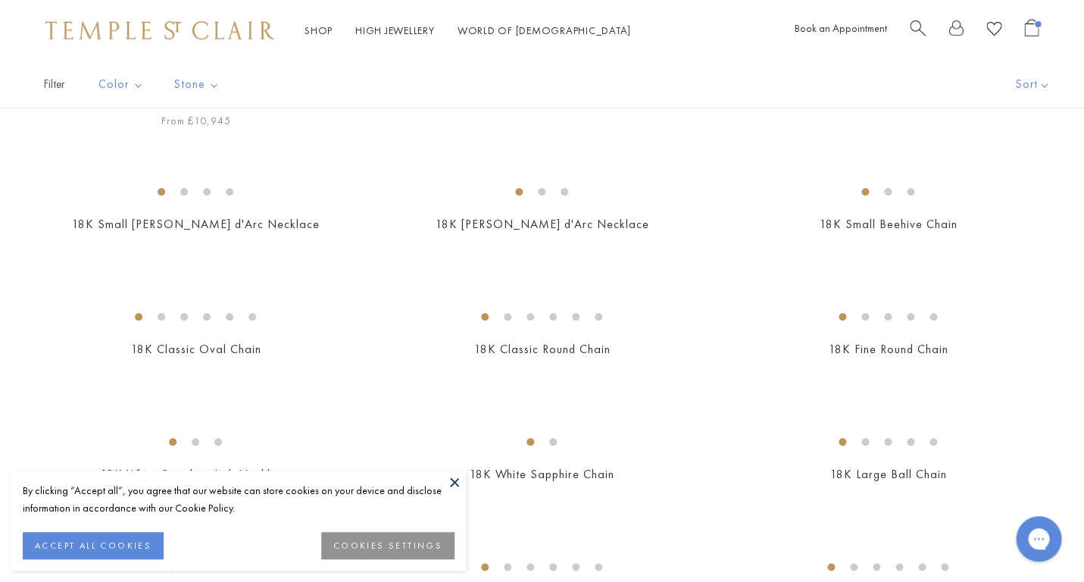
scroll to position [92, 0]
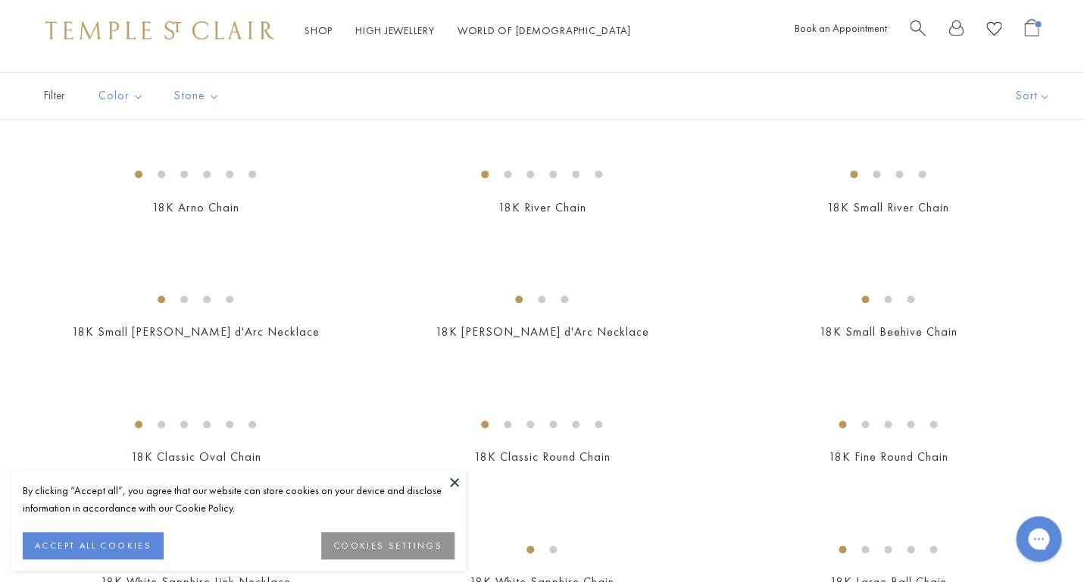
click at [917, 23] on span "Search" at bounding box center [918, 27] width 16 height 16
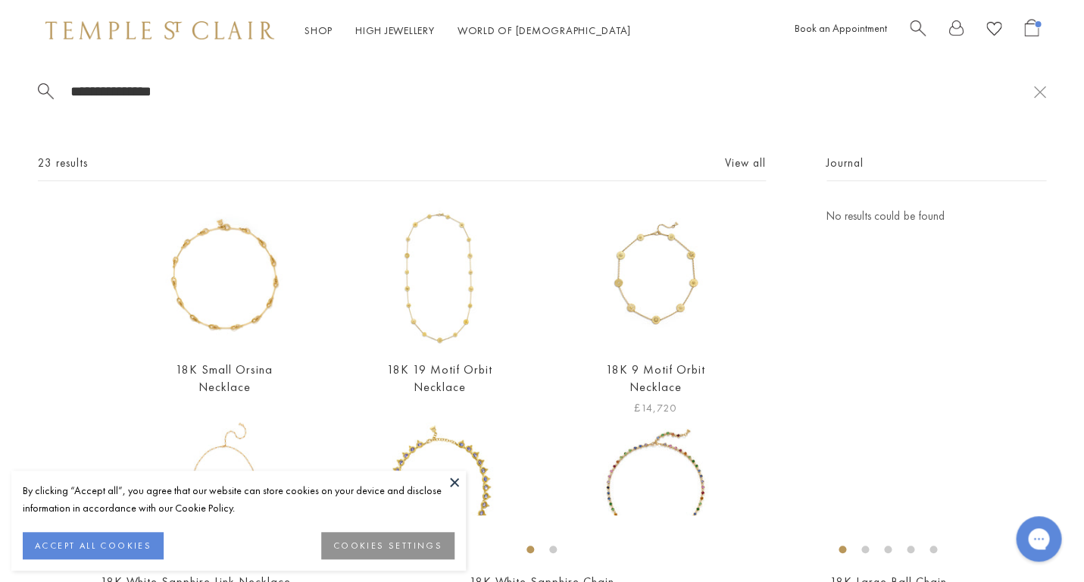
scroll to position [0, 0]
type input "**********"
click at [730, 163] on link "View all" at bounding box center [745, 163] width 41 height 17
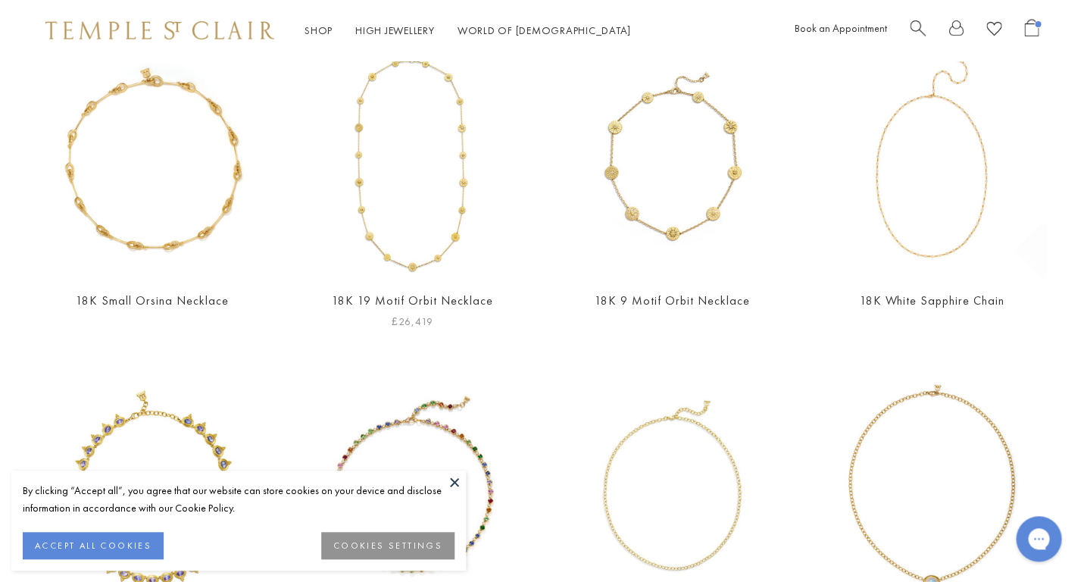
scroll to position [155, 0]
click at [150, 168] on img at bounding box center [153, 163] width 230 height 230
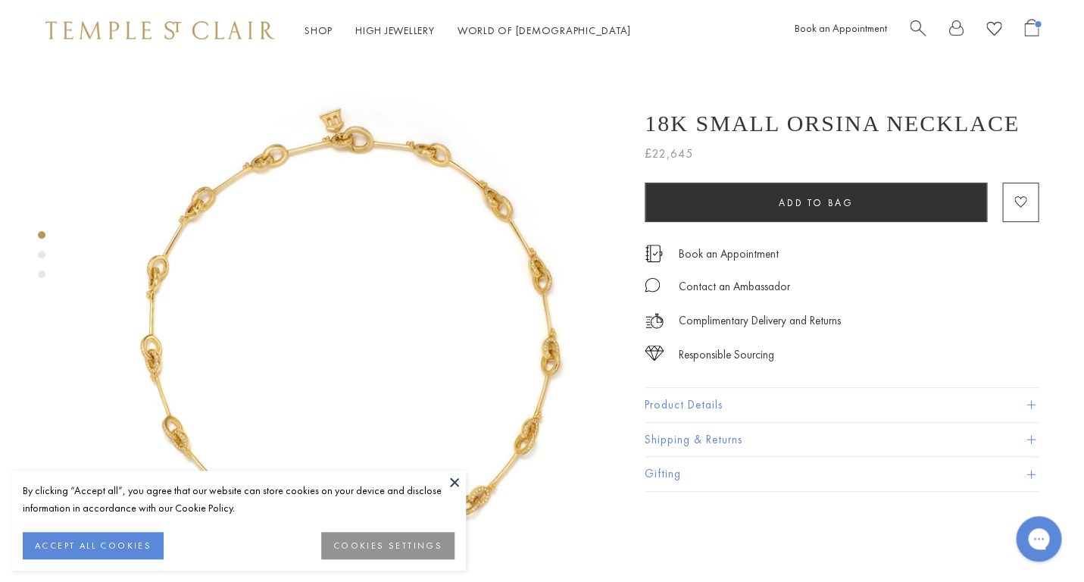
click at [685, 403] on button "Product Details" at bounding box center [842, 405] width 394 height 34
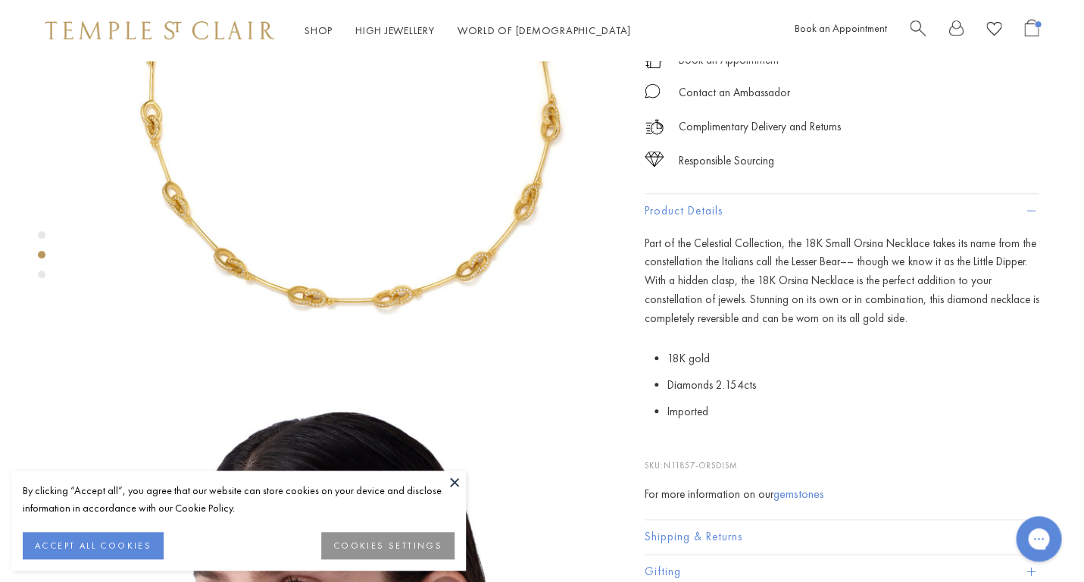
scroll to position [452, 0]
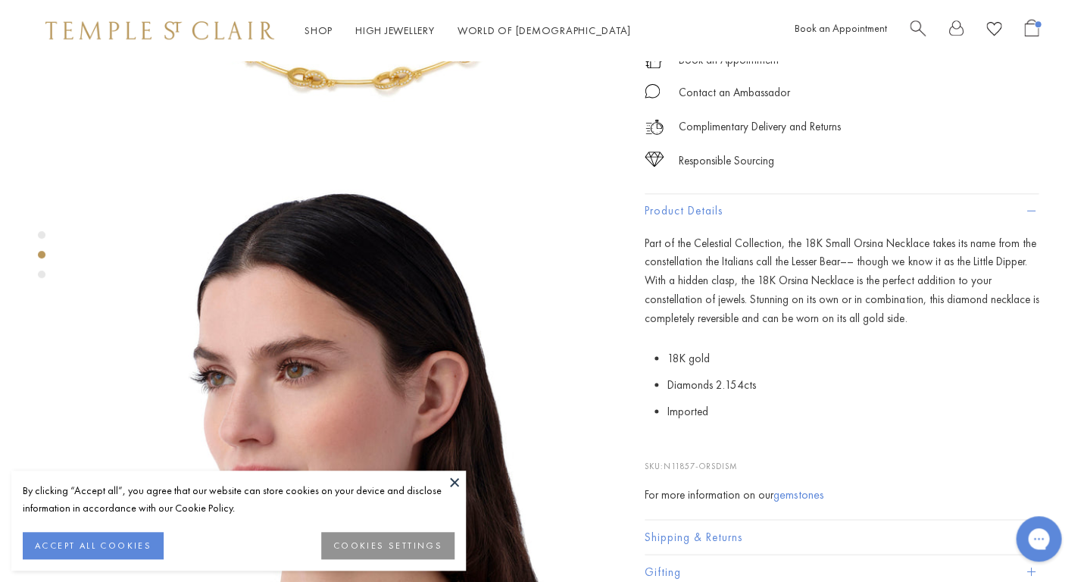
drag, startPoint x: 743, startPoint y: 454, endPoint x: 667, endPoint y: 458, distance: 76.6
click at [667, 458] on p "SKU: N11857-ORSDISM" at bounding box center [842, 457] width 394 height 29
copy p "N11857-ORSDISM"
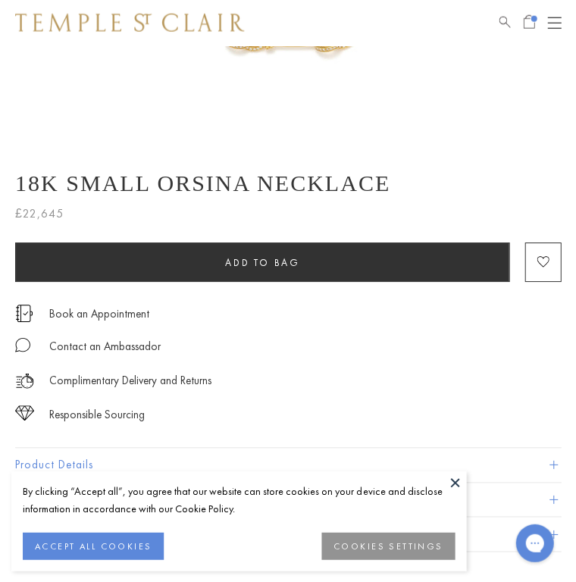
scroll to position [707, 0]
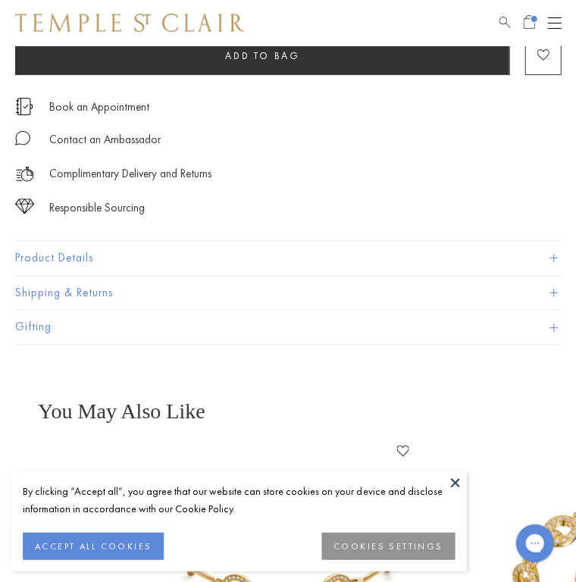
click at [365, 255] on button "Product Details" at bounding box center [287, 258] width 545 height 34
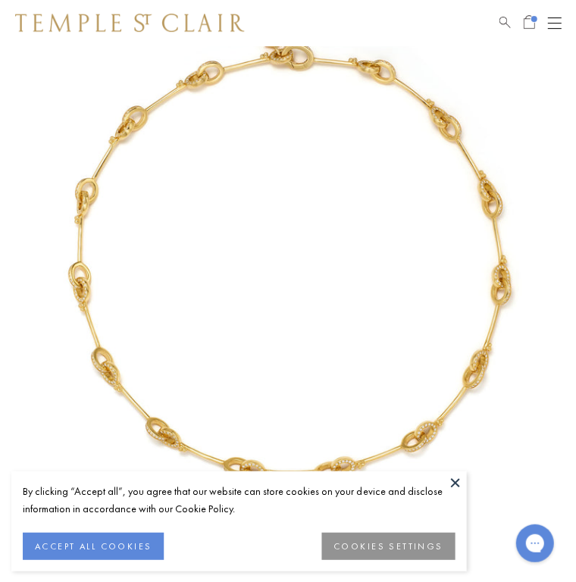
scroll to position [73, 0]
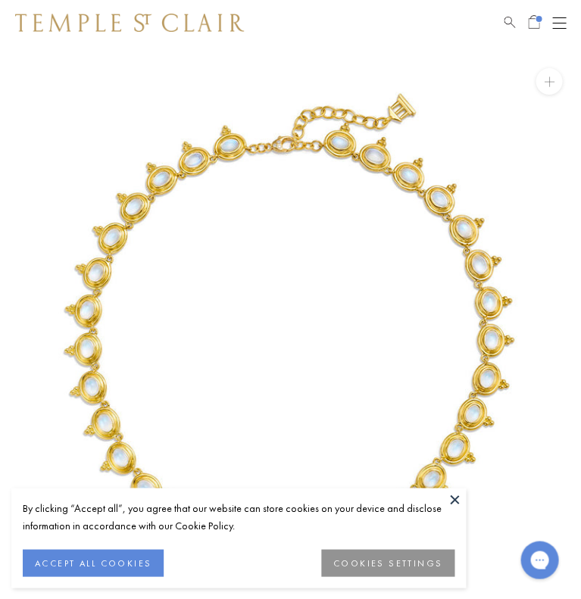
click at [508, 20] on span "Search" at bounding box center [509, 20] width 11 height 13
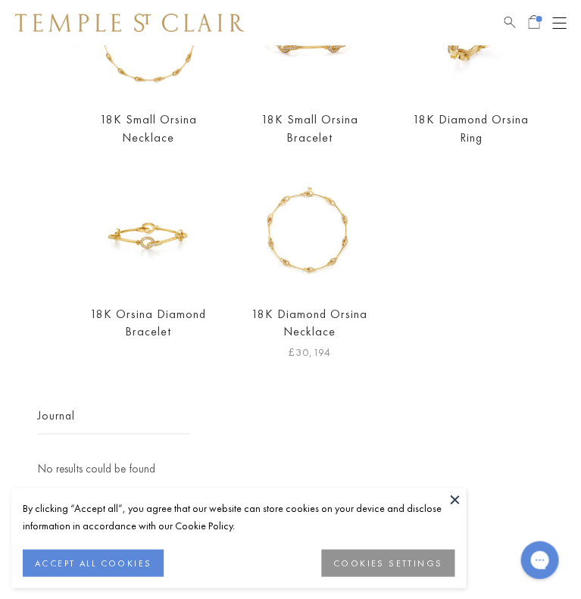
scroll to position [218, 0]
type input "**********"
click at [292, 274] on img at bounding box center [309, 228] width 123 height 123
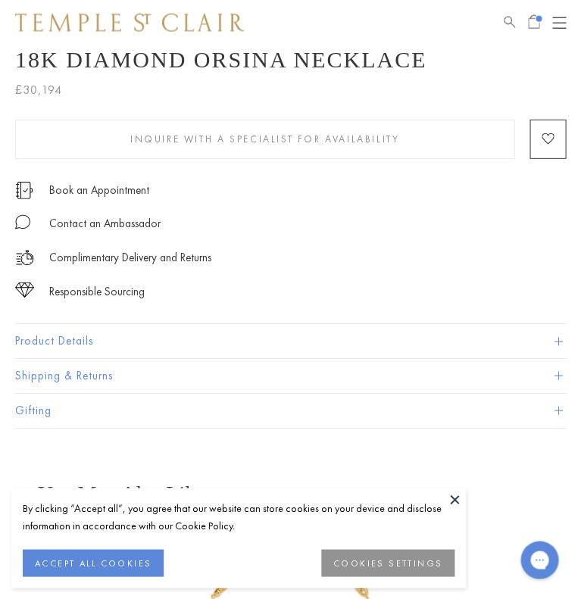
click at [267, 344] on button "Product Details" at bounding box center [290, 341] width 551 height 34
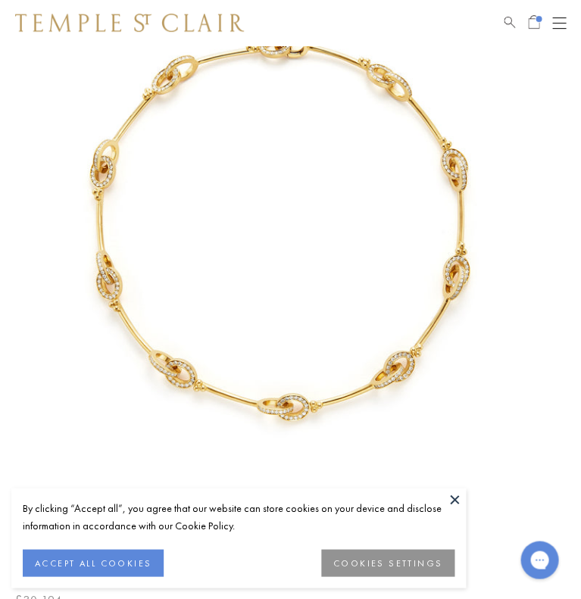
scroll to position [110, 0]
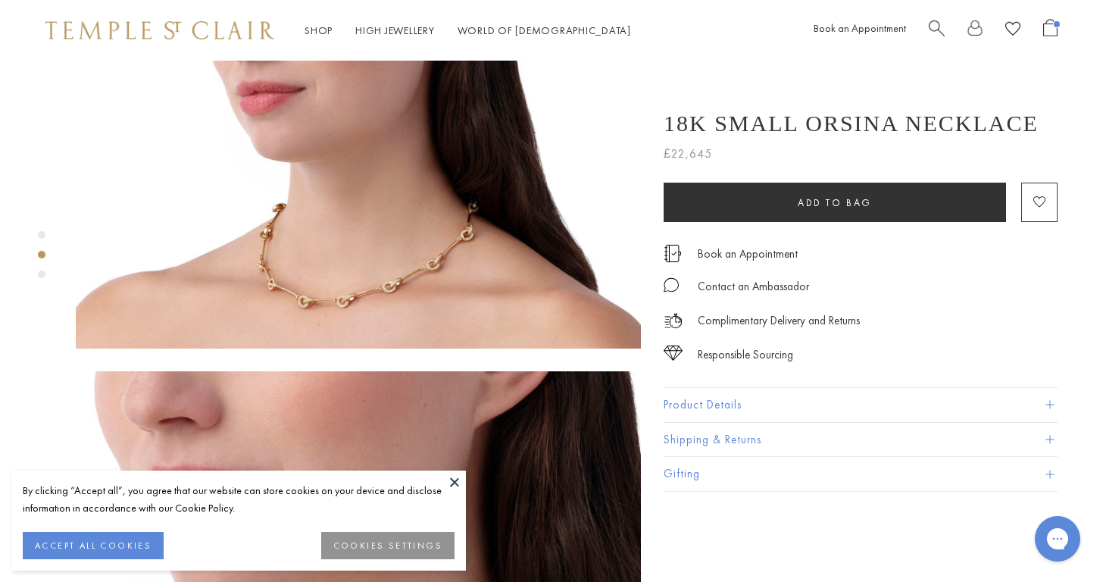
scroll to position [683, 0]
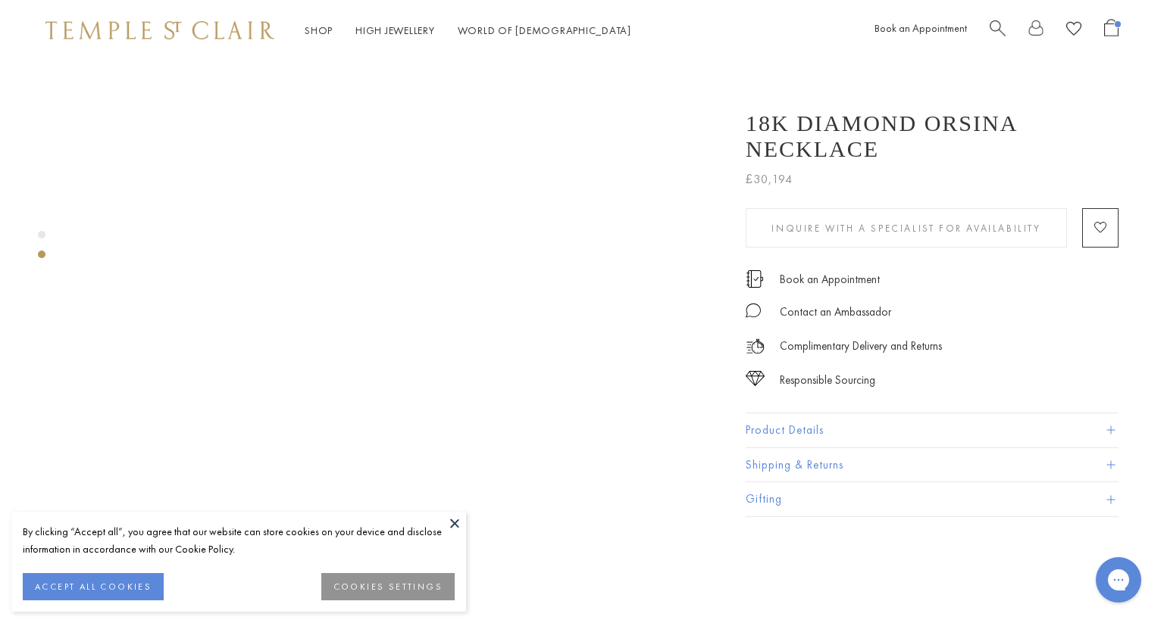
scroll to position [726, 0]
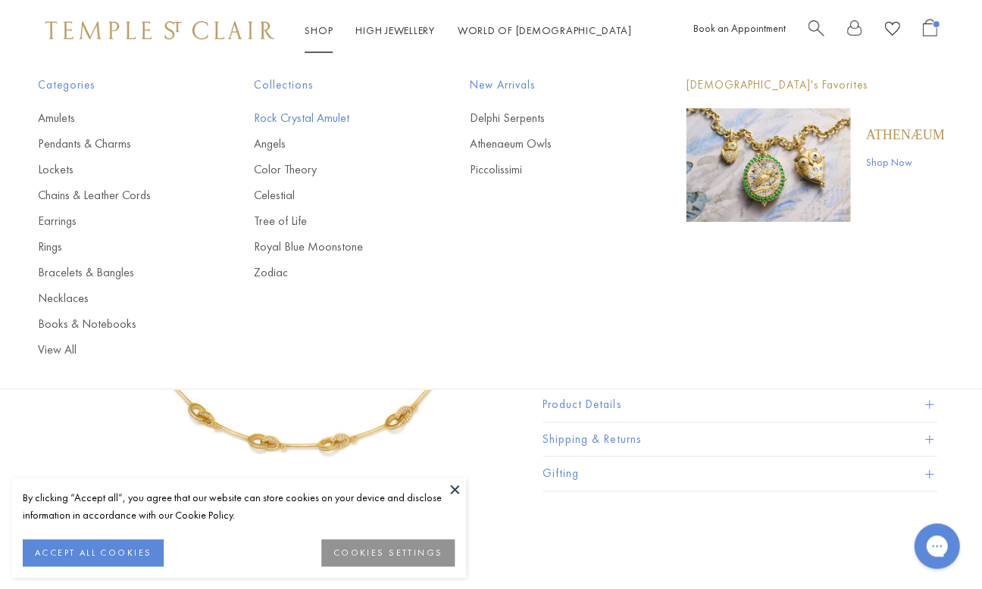
click at [304, 115] on link "Rock Crystal Amulet" at bounding box center [331, 118] width 155 height 17
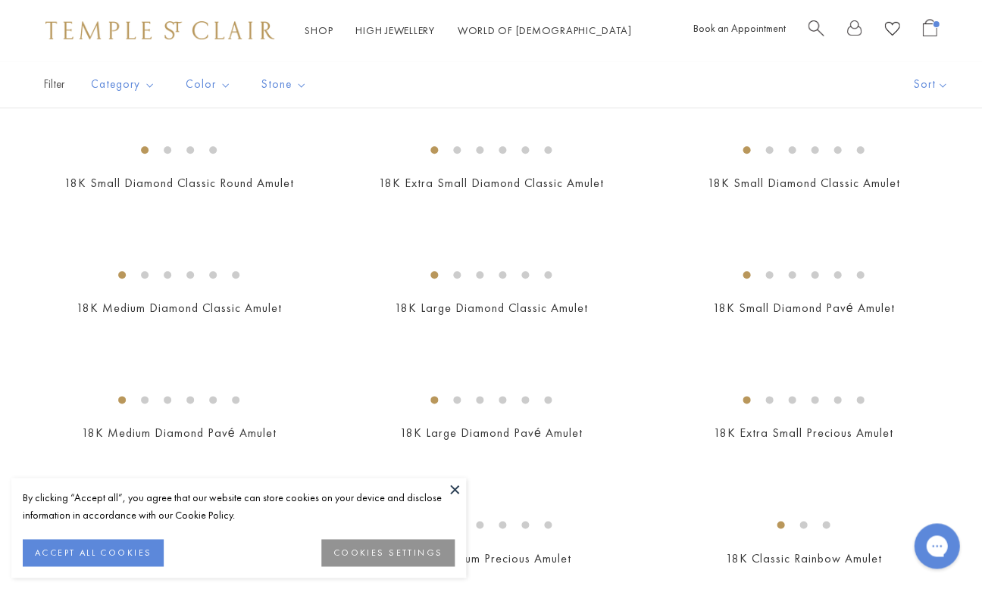
scroll to position [1316, 0]
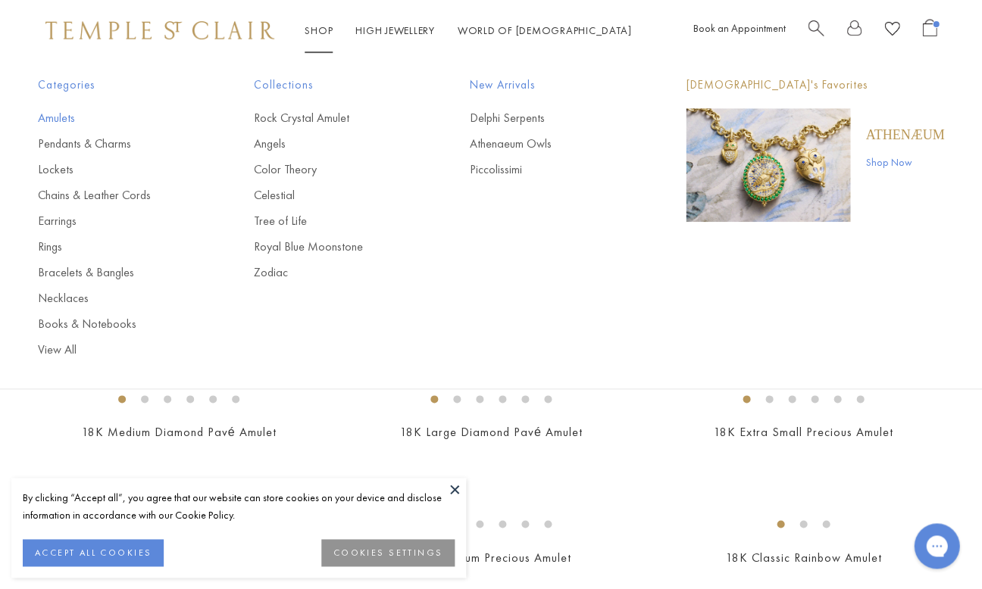
click at [70, 120] on link "Amulets" at bounding box center [115, 118] width 155 height 17
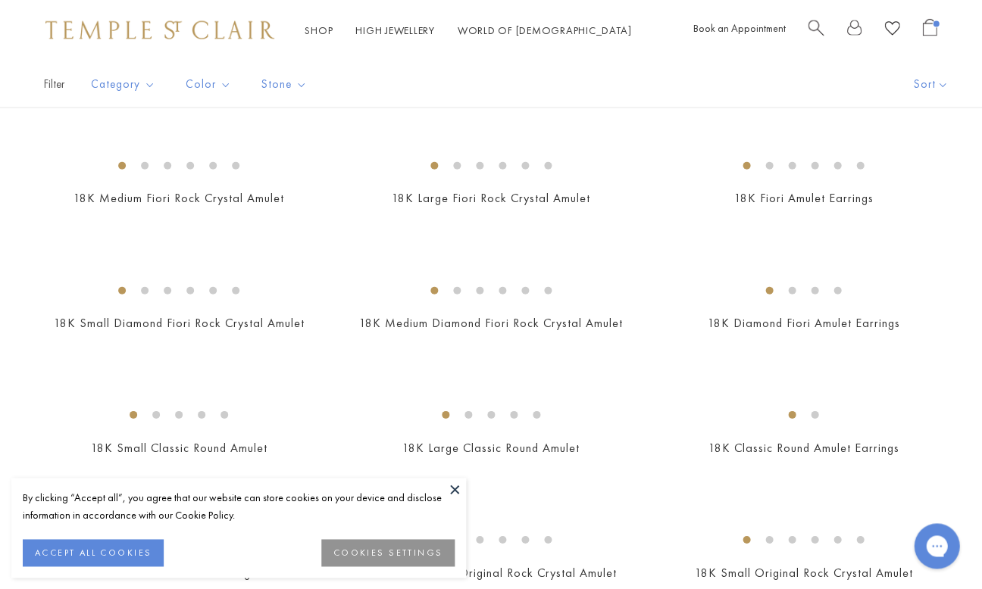
scroll to position [707, 0]
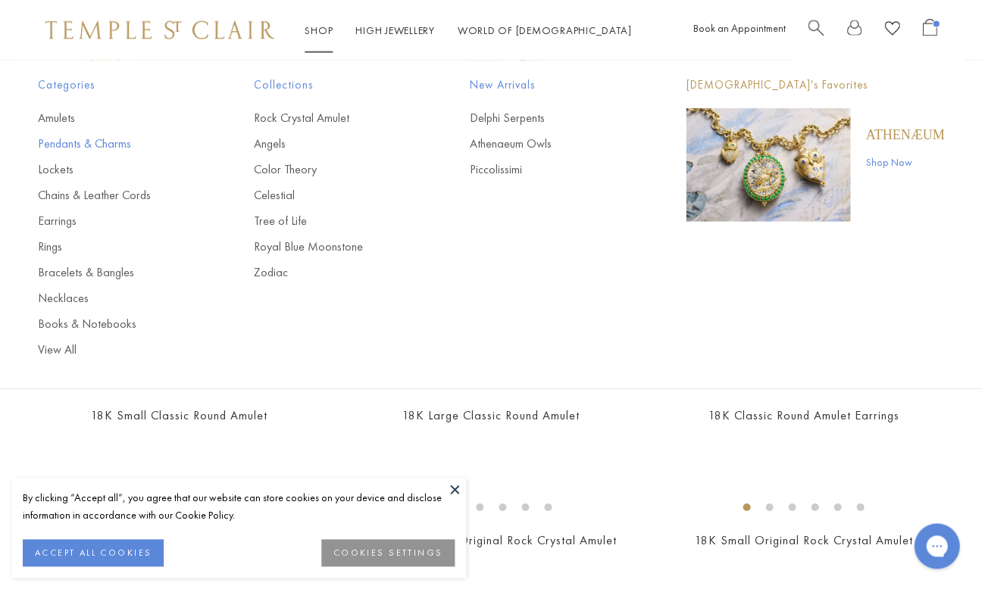
click at [115, 141] on link "Pendants & Charms" at bounding box center [115, 144] width 155 height 17
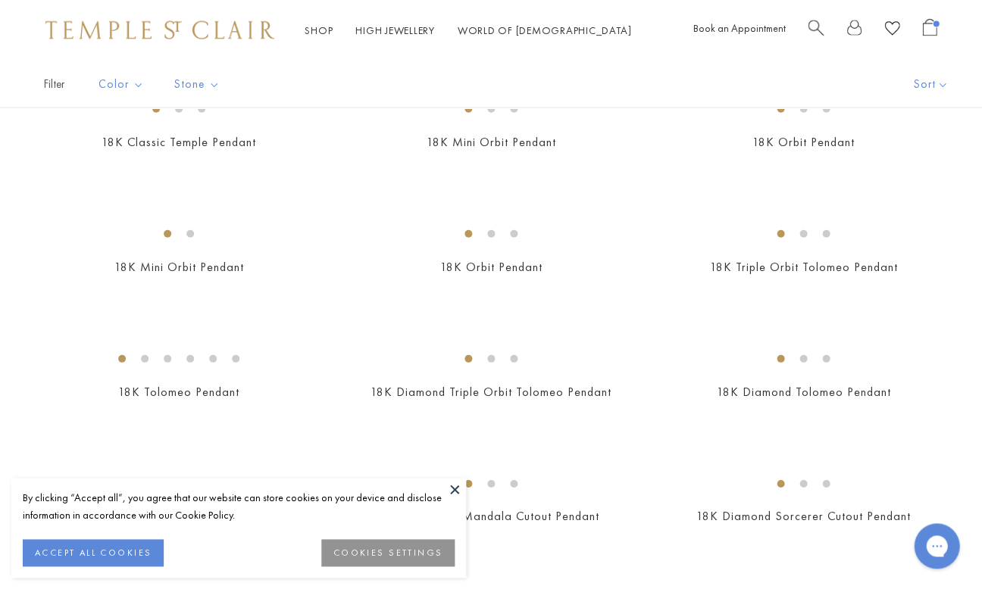
scroll to position [2157, 0]
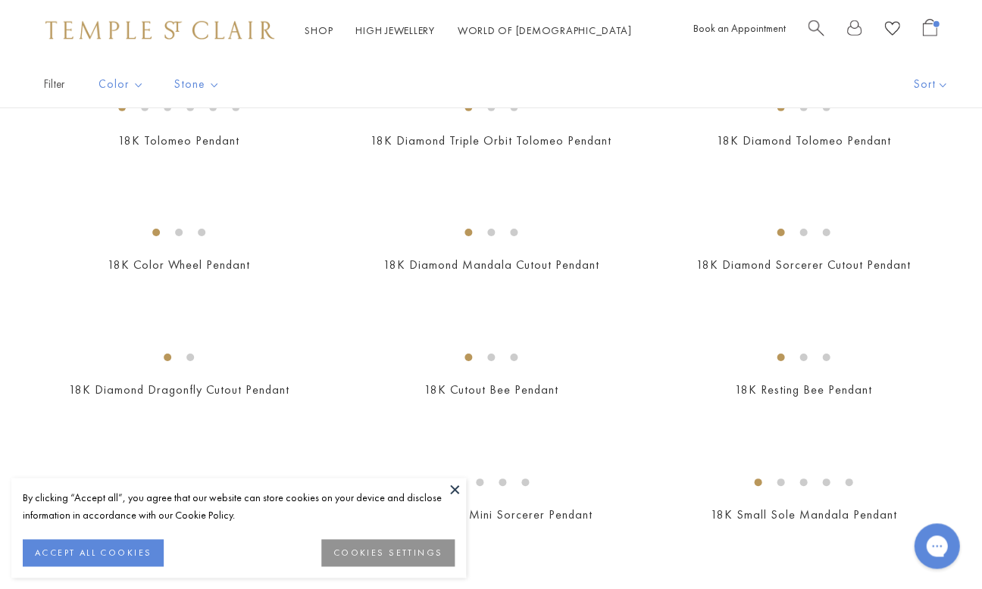
click at [0, 0] on img at bounding box center [0, 0] width 0 height 0
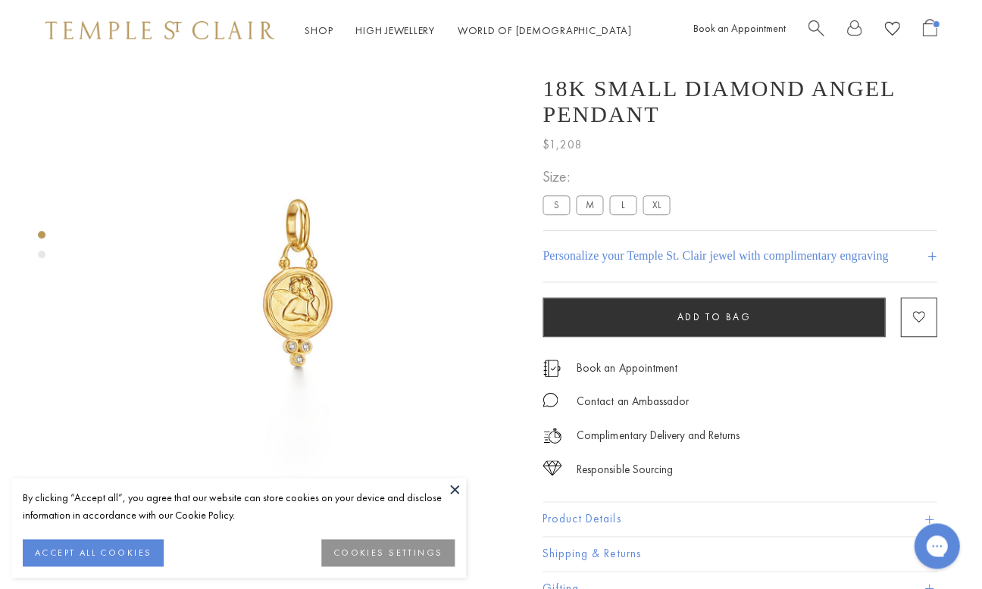
click at [586, 214] on label "M" at bounding box center [589, 204] width 27 height 19
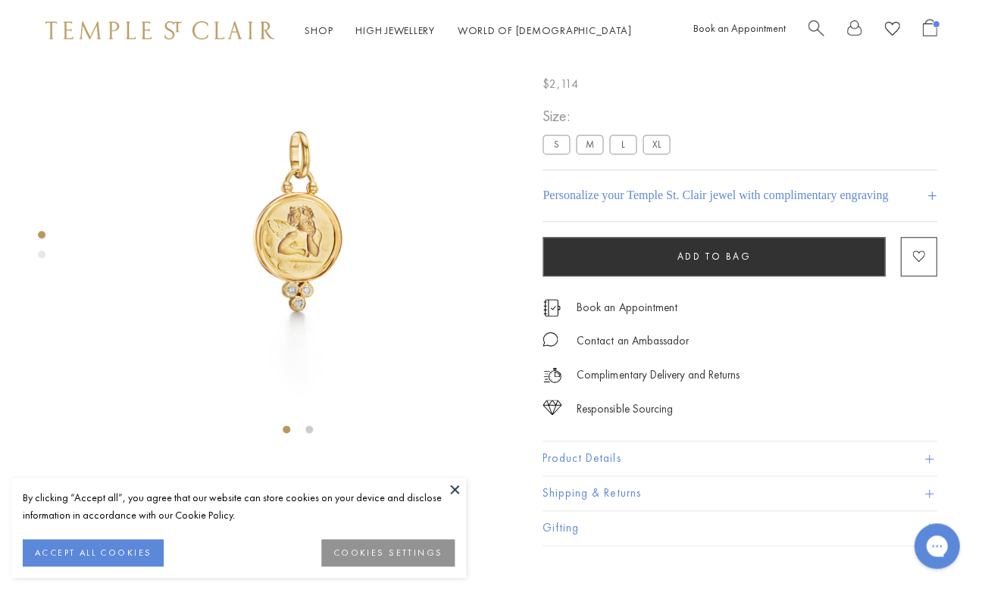
click at [617, 154] on label "L" at bounding box center [622, 144] width 27 height 19
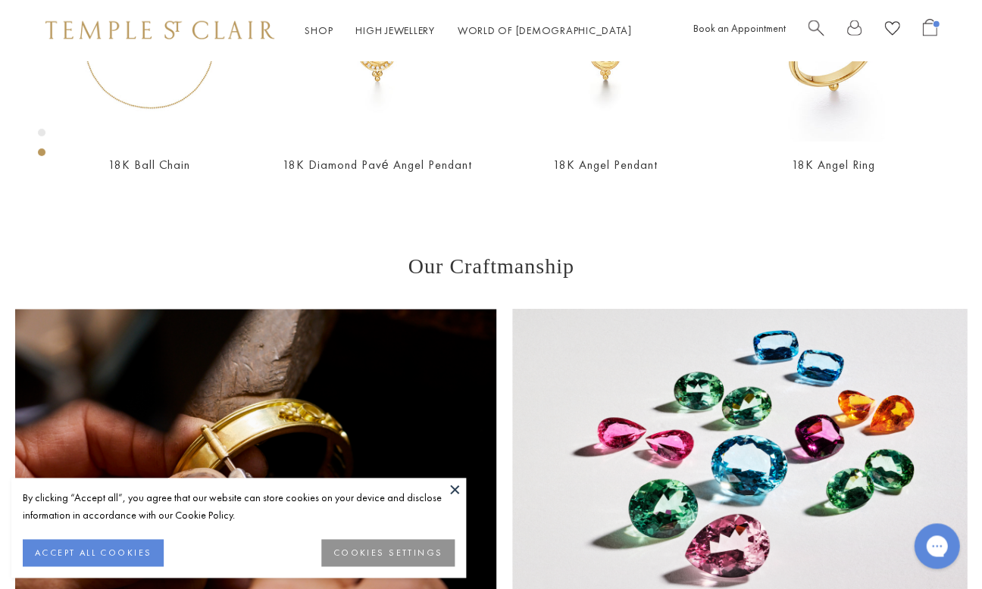
scroll to position [776, 0]
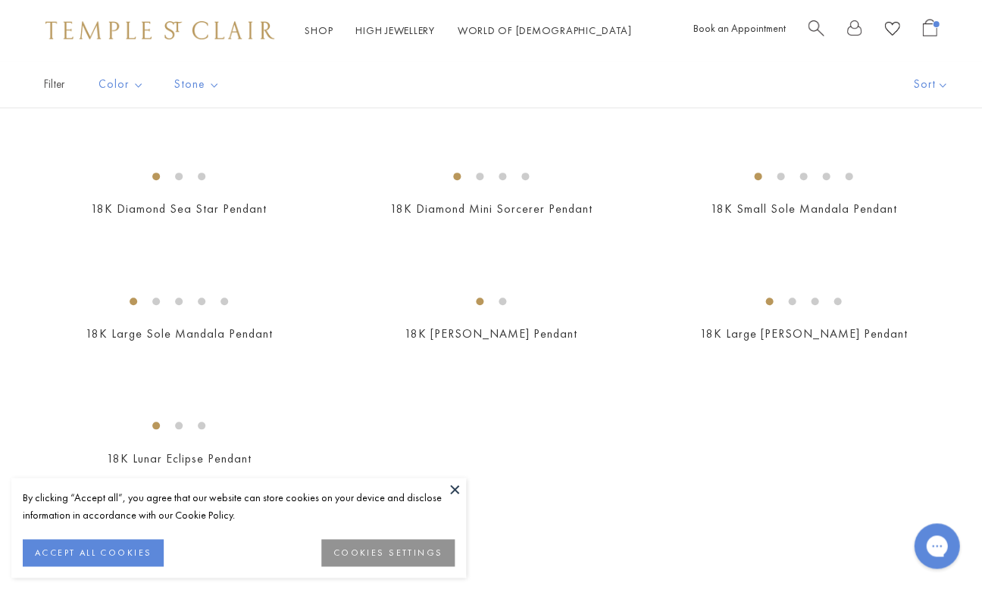
scroll to position [2584, 0]
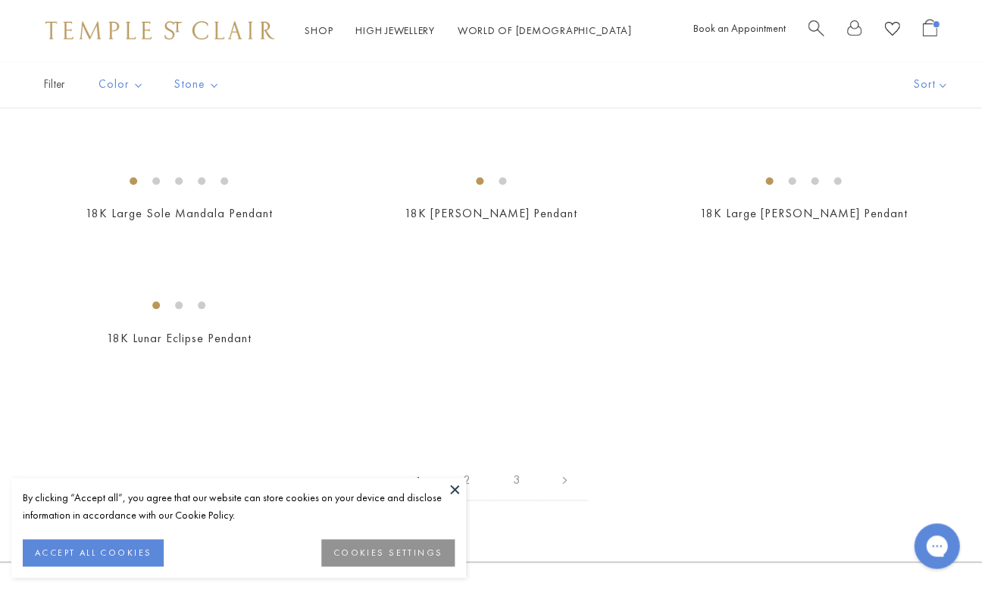
click at [0, 0] on img at bounding box center [0, 0] width 0 height 0
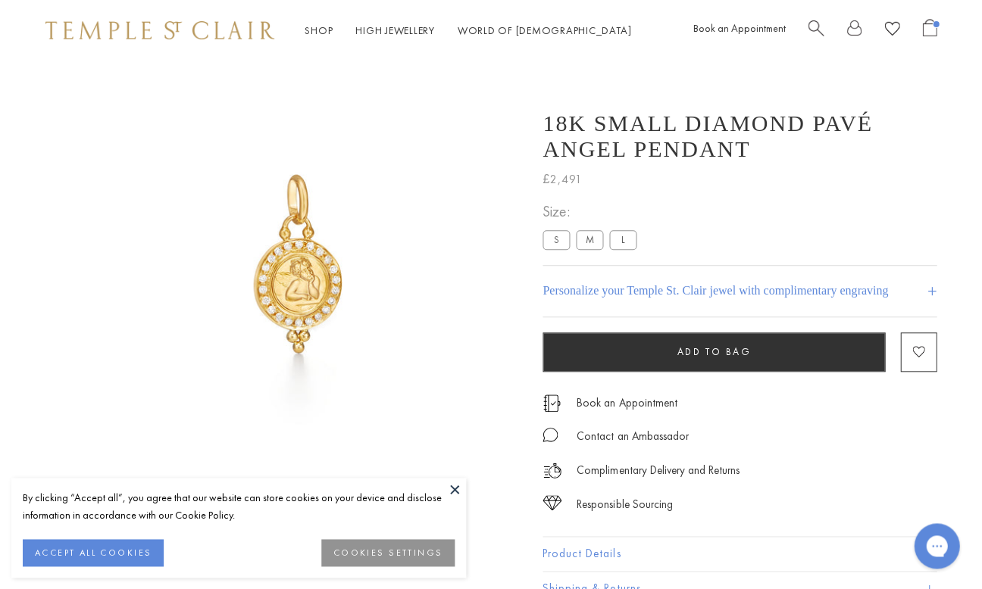
scroll to position [61, 0]
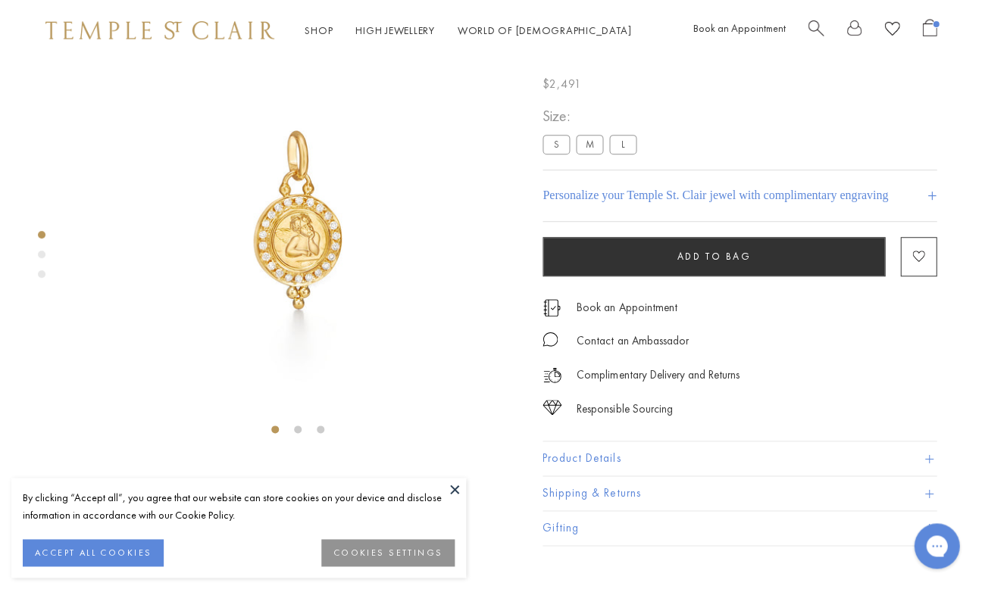
click at [579, 154] on label "M" at bounding box center [589, 144] width 27 height 19
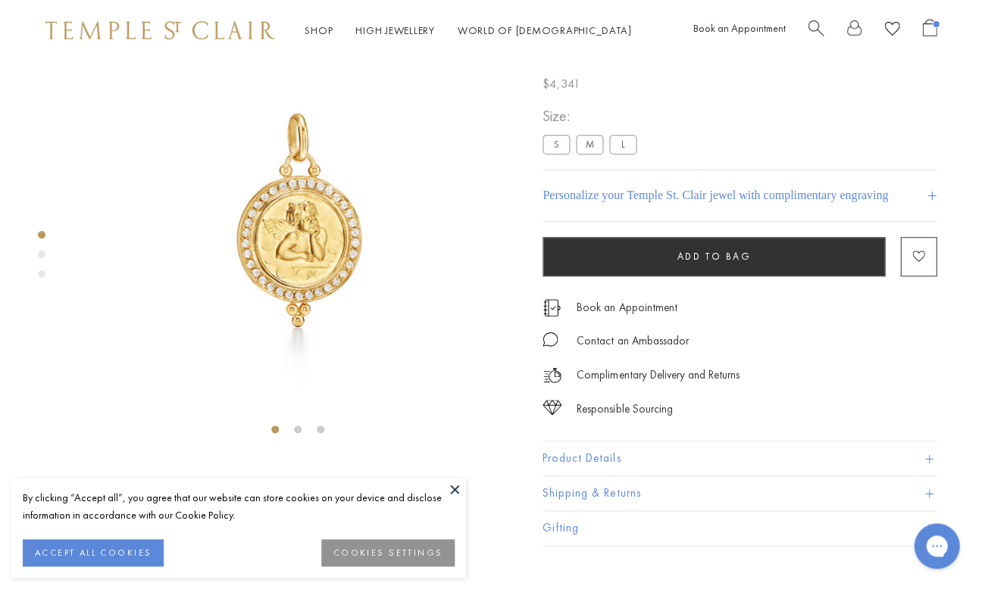
click at [625, 154] on label "L" at bounding box center [622, 144] width 27 height 19
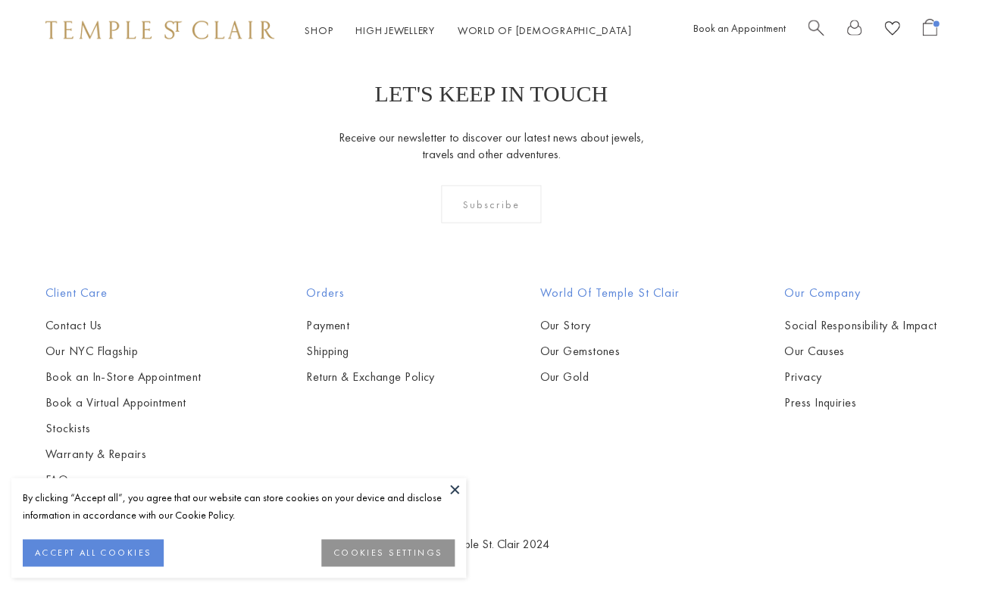
scroll to position [8132, 0]
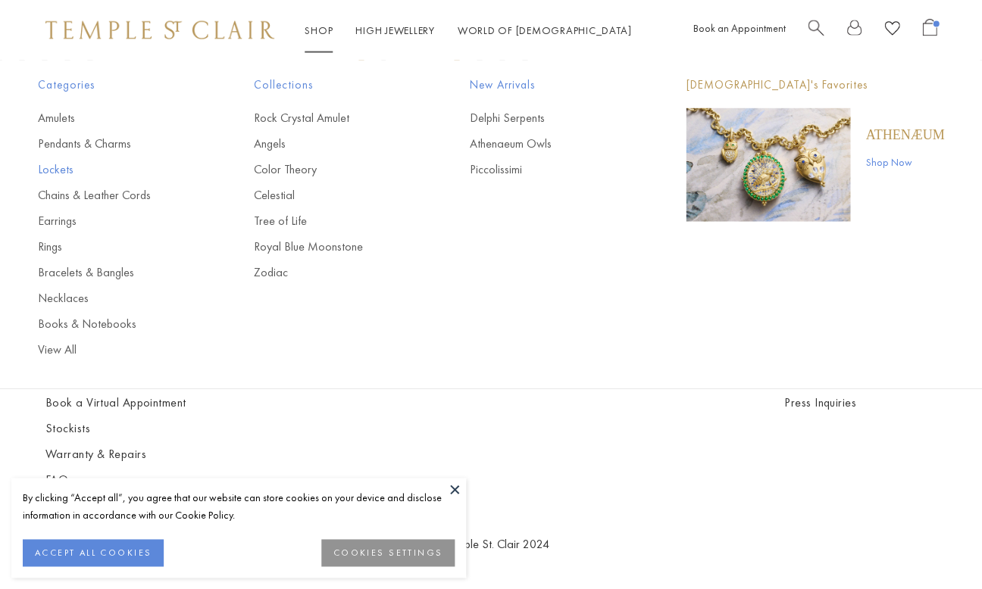
click at [58, 167] on link "Lockets" at bounding box center [115, 169] width 155 height 17
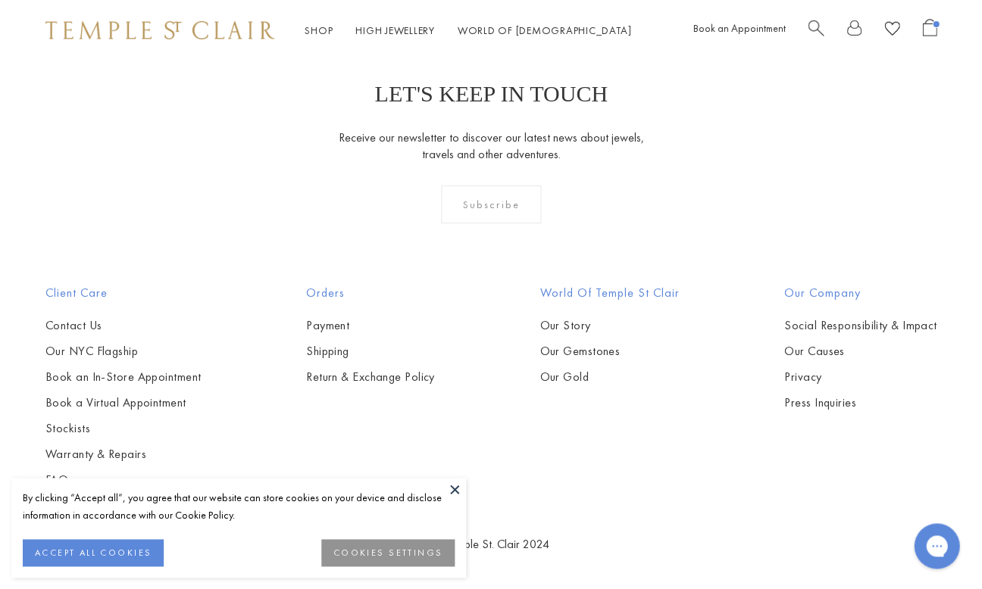
scroll to position [2596, 0]
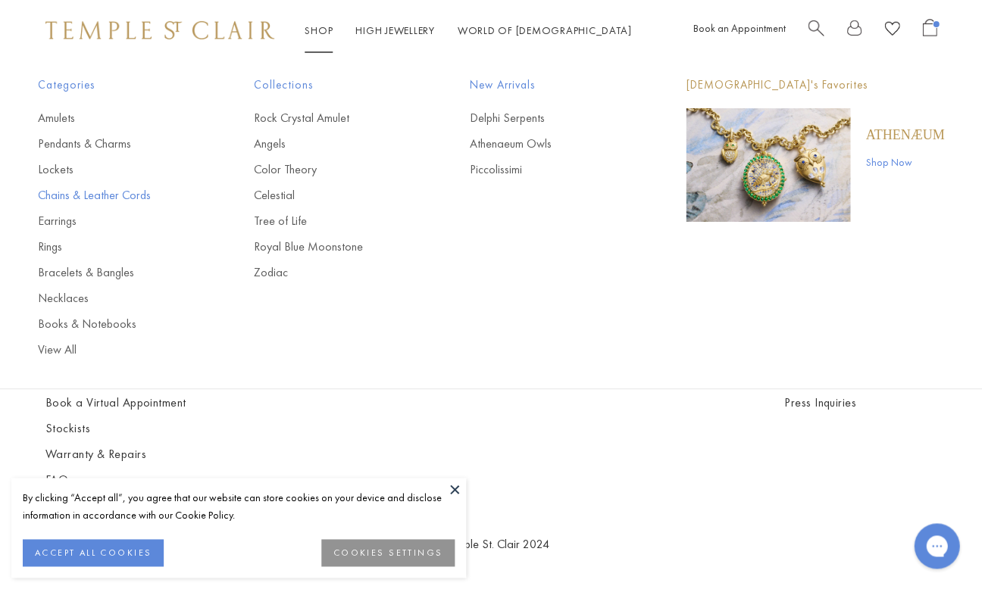
click at [83, 189] on link "Chains & Leather Cords" at bounding box center [115, 195] width 155 height 17
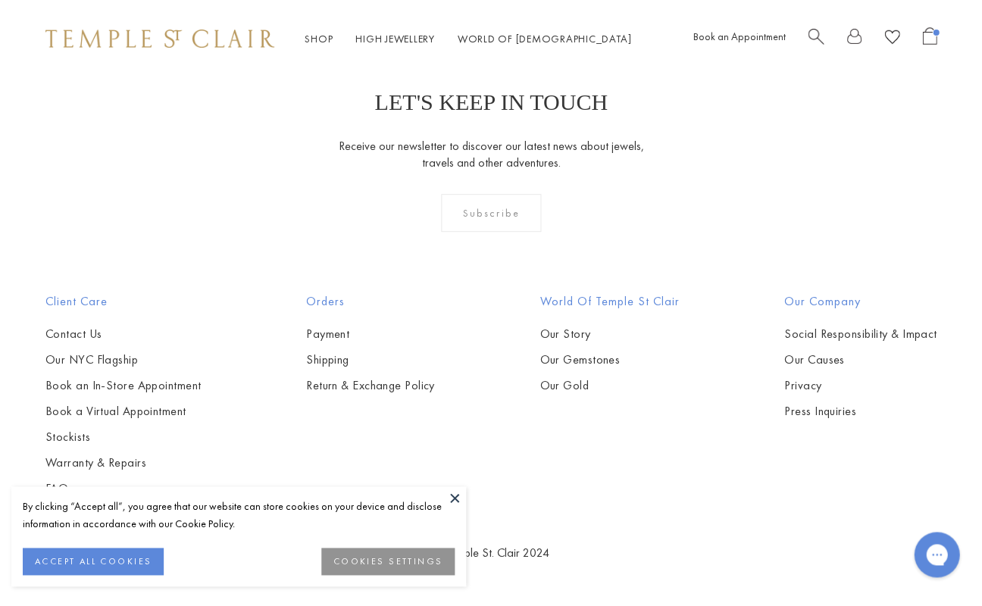
scroll to position [2826, 0]
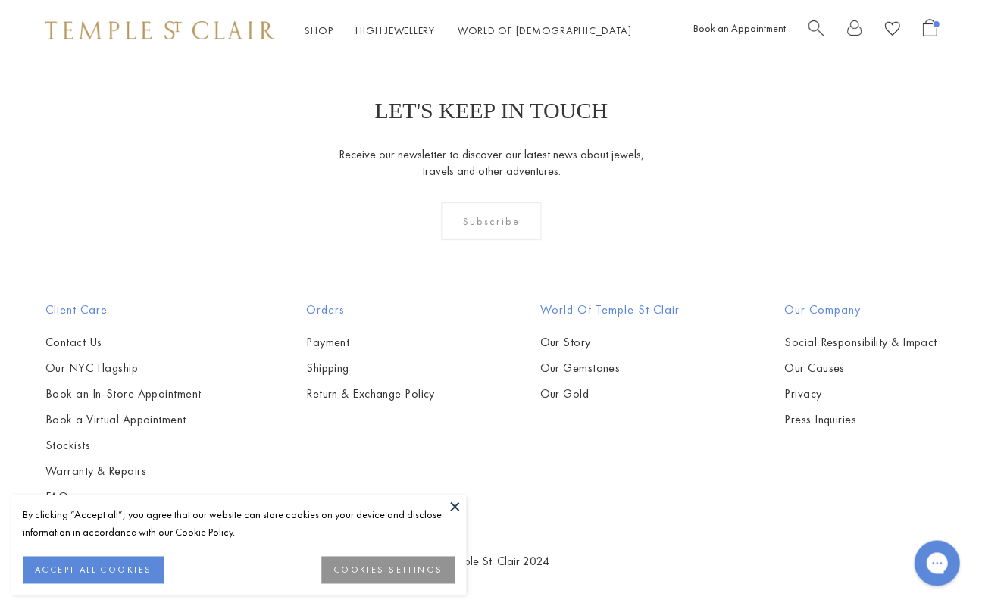
click at [201, 33] on img at bounding box center [159, 30] width 229 height 18
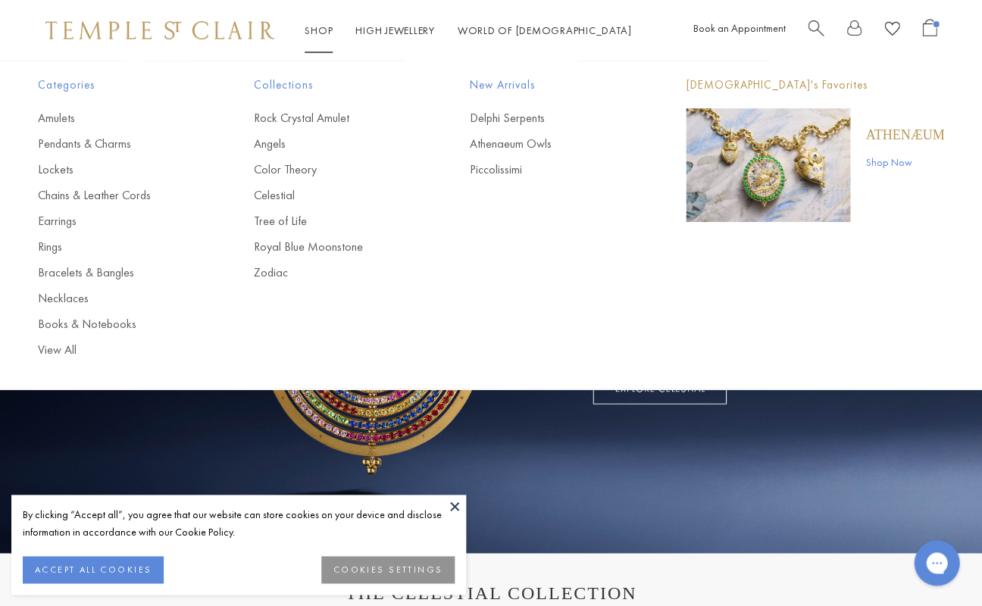
click at [67, 355] on div "Categories Amulets Pendants & Charms Lockets Chains & Leather Cords Earrings Ri…" at bounding box center [491, 217] width 982 height 313
click at [64, 348] on link "View All" at bounding box center [115, 350] width 155 height 17
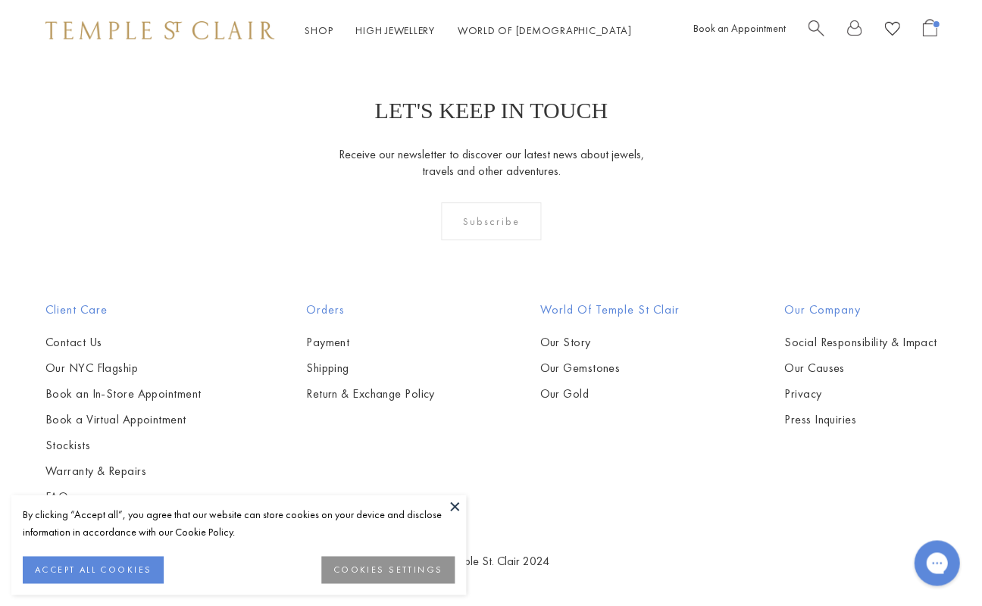
scroll to position [7039, 0]
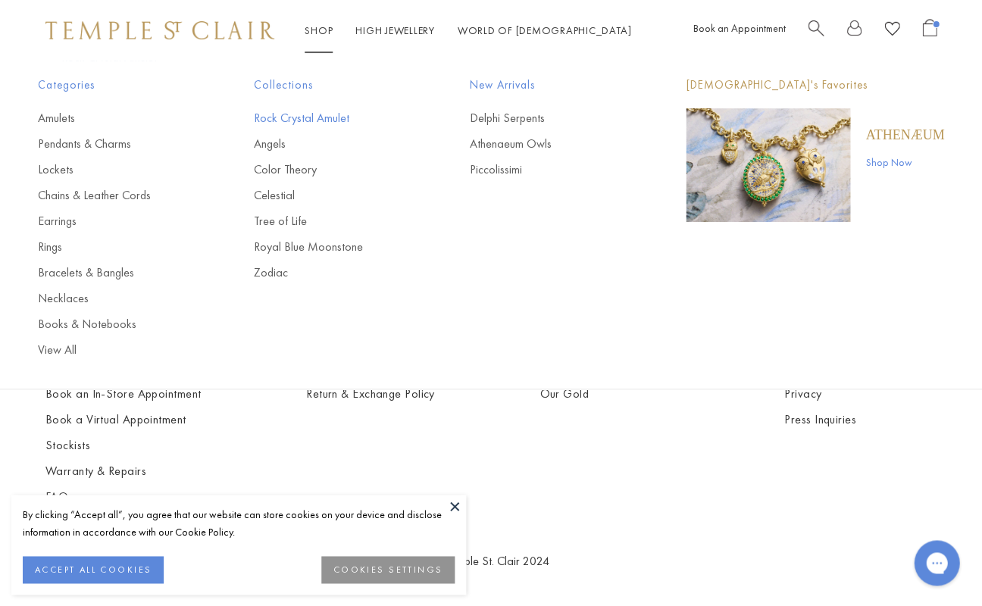
click at [302, 114] on link "Rock Crystal Amulet" at bounding box center [331, 118] width 155 height 17
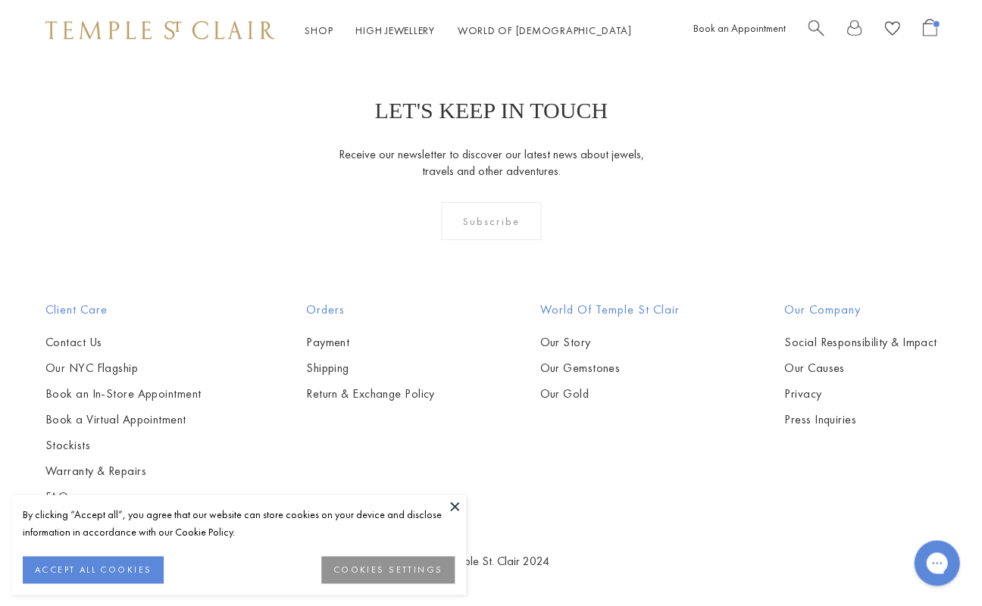
scroll to position [7321, 0]
click at [199, 30] on img at bounding box center [159, 30] width 229 height 18
